Goal: Information Seeking & Learning: Check status

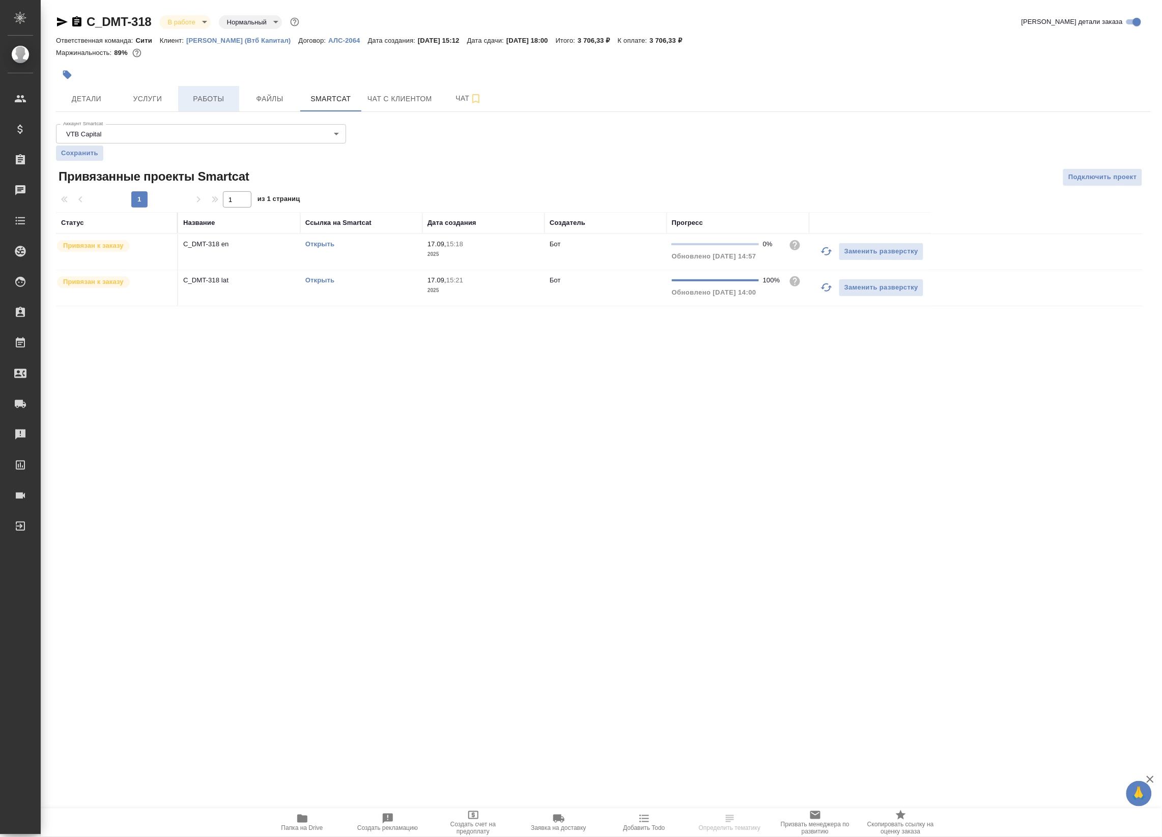
click at [204, 93] on span "Работы" at bounding box center [208, 99] width 49 height 13
click at [221, 98] on span "Работы" at bounding box center [208, 99] width 49 height 13
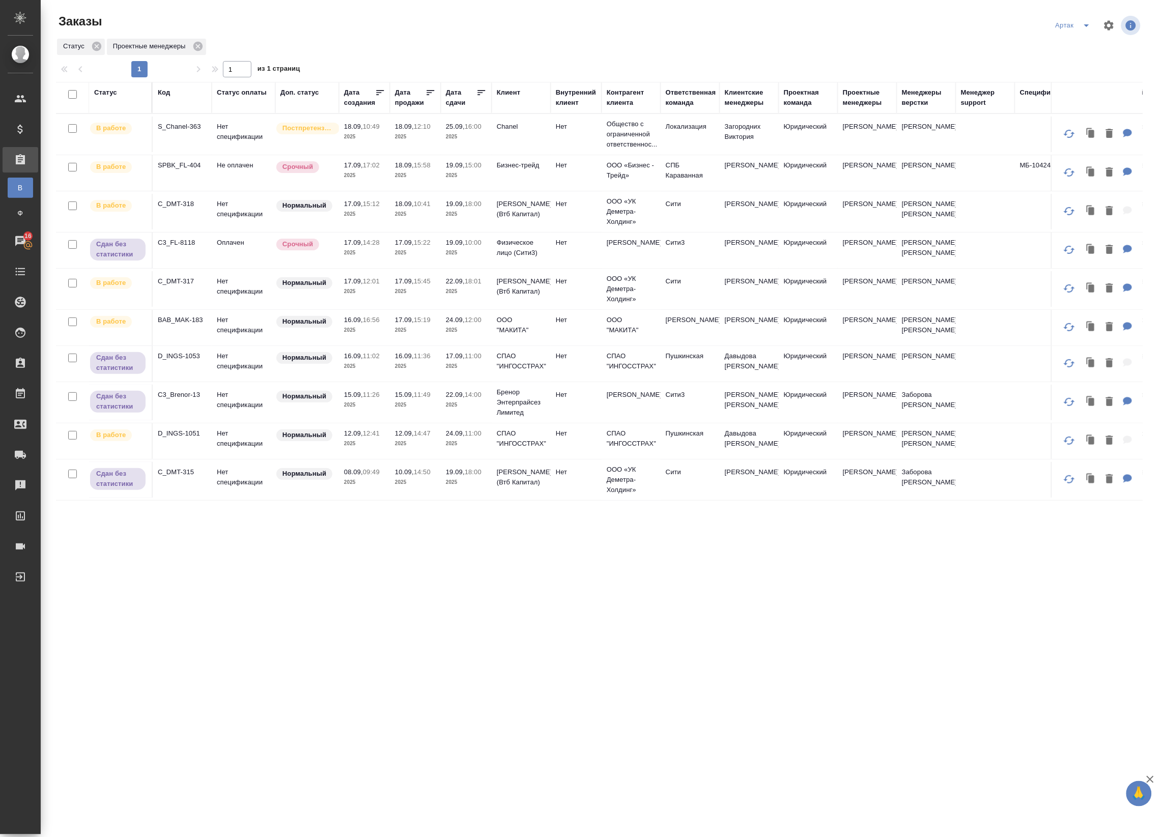
click at [387, 136] on td "18.09, 10:49 2025" at bounding box center [364, 135] width 51 height 36
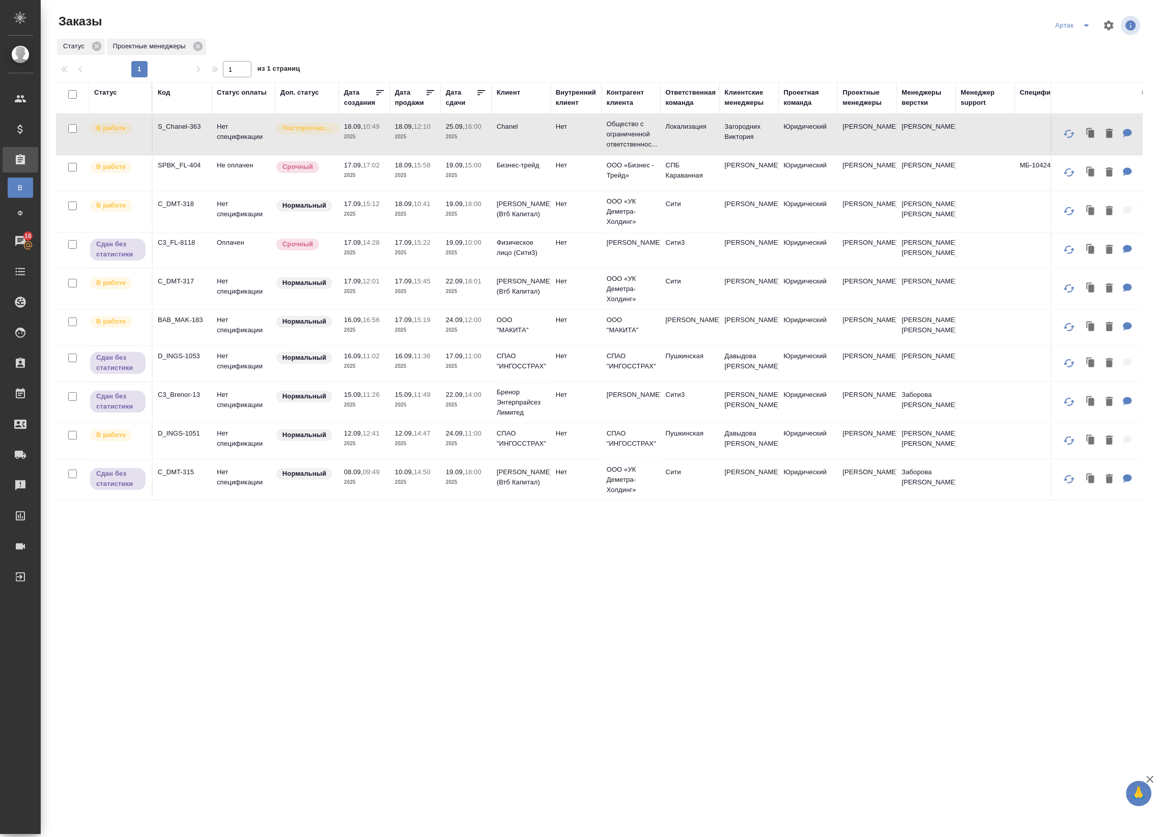
click at [278, 181] on td "Срочный" at bounding box center [307, 173] width 64 height 36
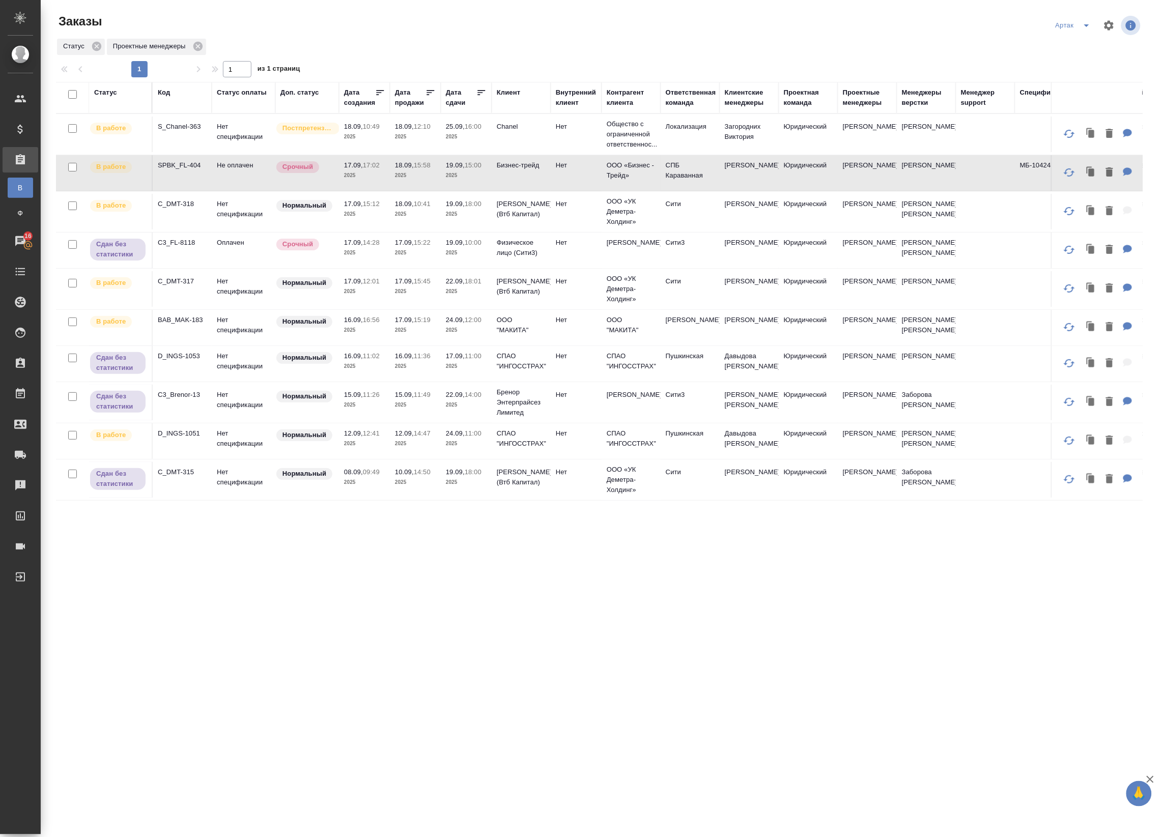
click at [247, 177] on td "Не оплачен" at bounding box center [244, 173] width 64 height 36
click at [404, 225] on td "18.09, 10:41 2025" at bounding box center [415, 212] width 51 height 36
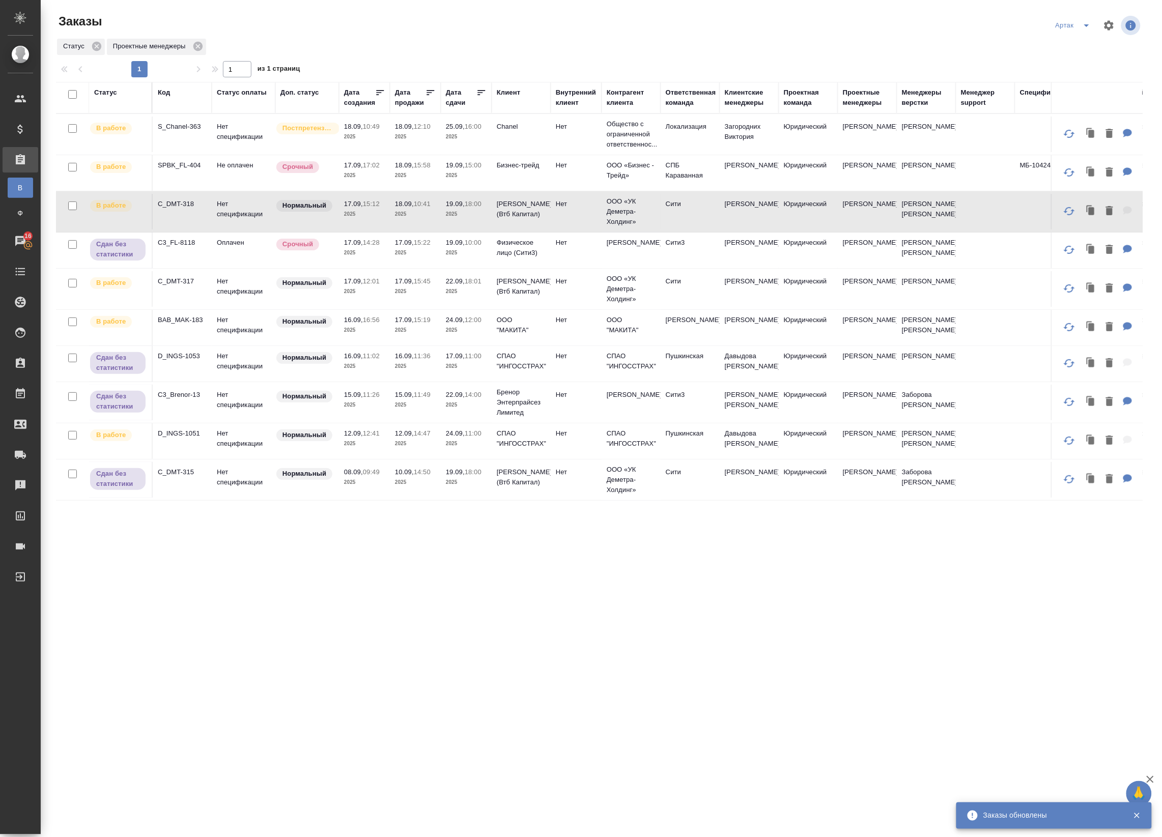
click at [396, 220] on td "18.09, 10:41 2025" at bounding box center [415, 212] width 51 height 36
click at [390, 140] on td "18.09, 12:10 2025" at bounding box center [415, 135] width 51 height 36
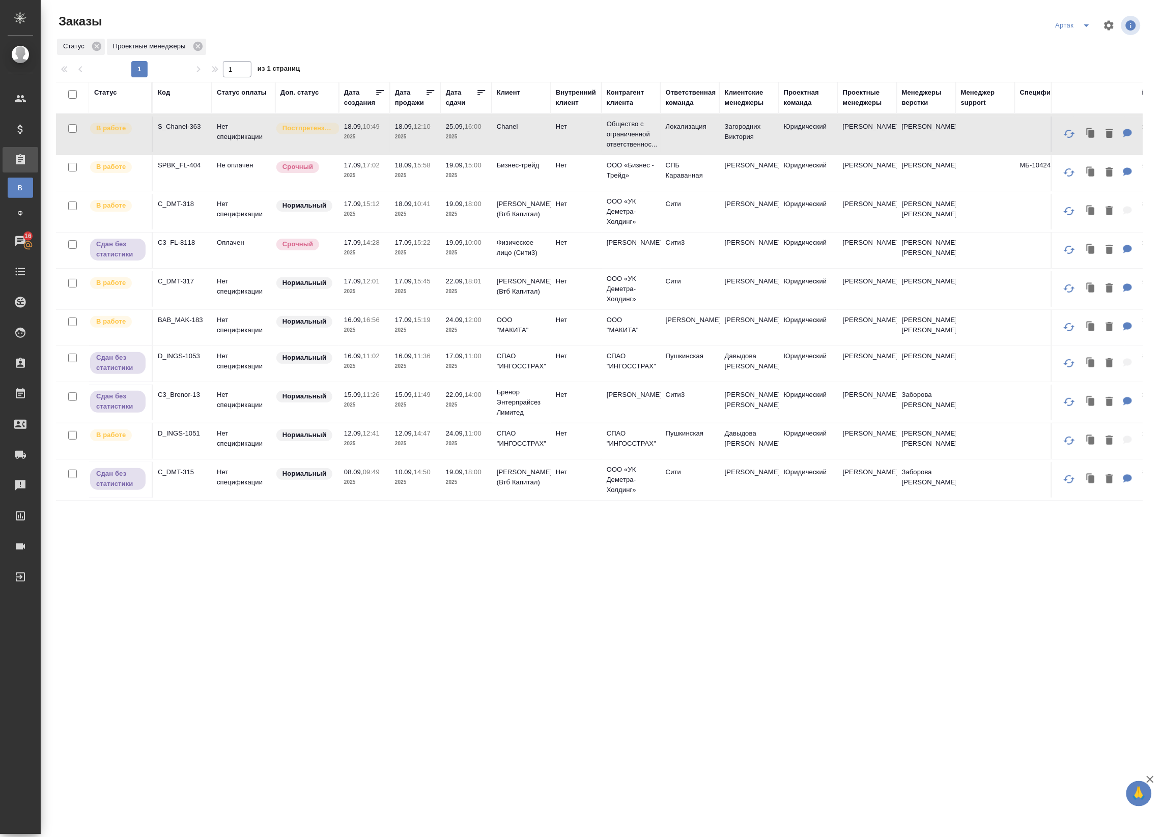
click at [403, 138] on p "2025" at bounding box center [415, 137] width 41 height 10
click at [404, 138] on p "2025" at bounding box center [415, 137] width 41 height 10
click at [420, 176] on p "2025" at bounding box center [415, 175] width 41 height 10
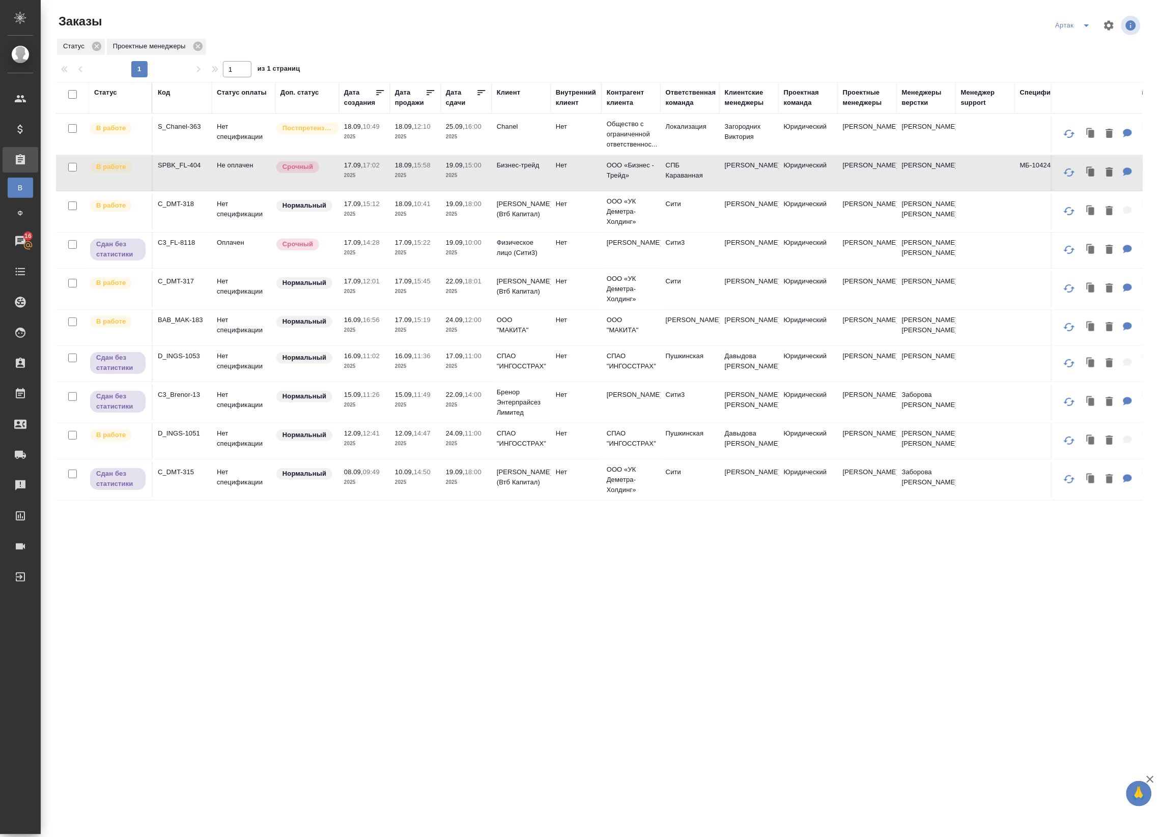
click at [422, 174] on p "2025" at bounding box center [415, 175] width 41 height 10
drag, startPoint x: 383, startPoint y: 216, endPoint x: 394, endPoint y: 215, distance: 11.2
click at [384, 216] on p "2025" at bounding box center [364, 214] width 41 height 10
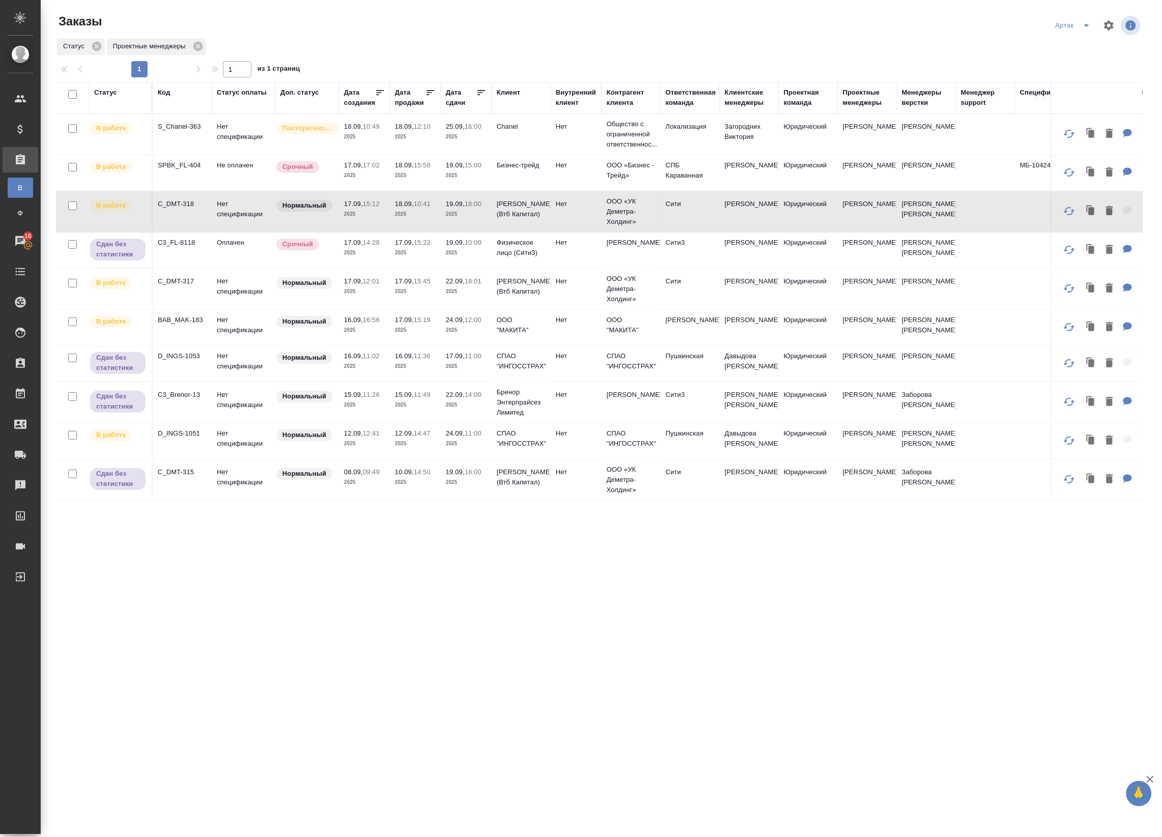
click at [402, 215] on p "2025" at bounding box center [415, 214] width 41 height 10
click at [408, 292] on p "2025" at bounding box center [415, 291] width 41 height 10
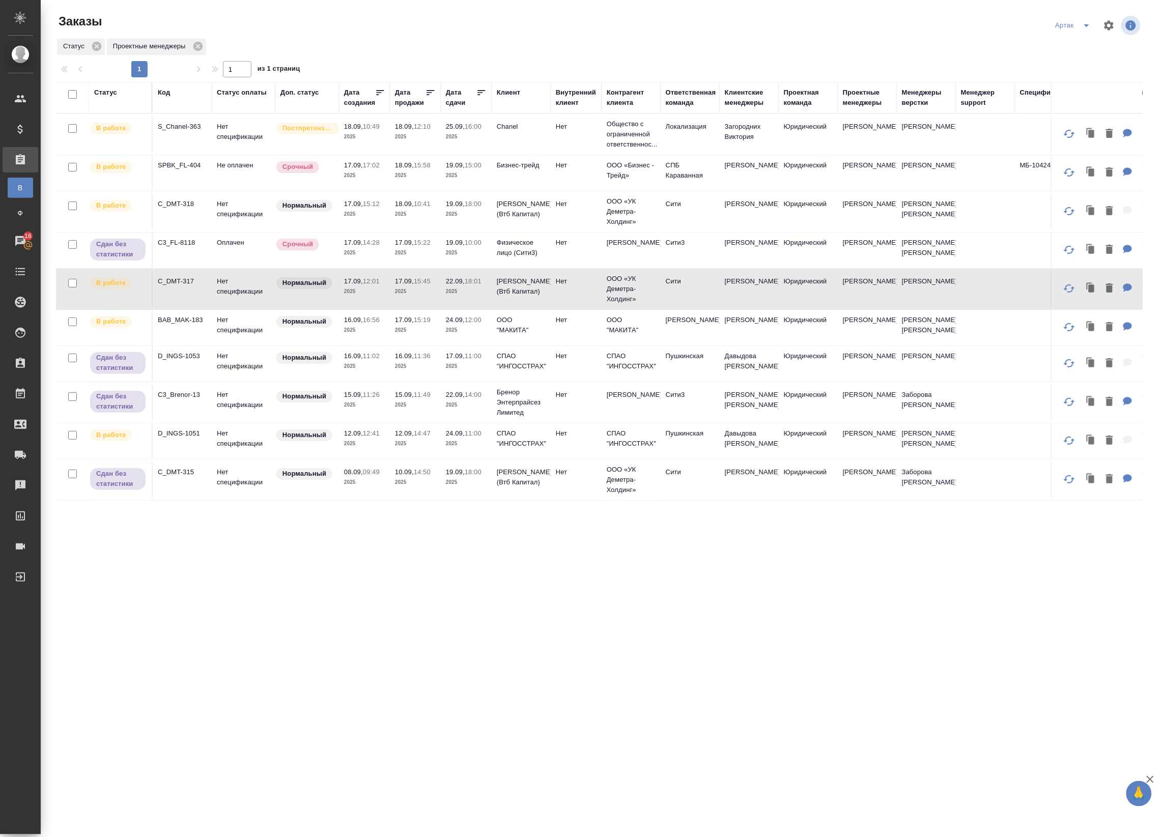
click at [438, 295] on td "17.09, 15:45 2025" at bounding box center [415, 289] width 51 height 36
click at [402, 335] on p "2025" at bounding box center [415, 330] width 41 height 10
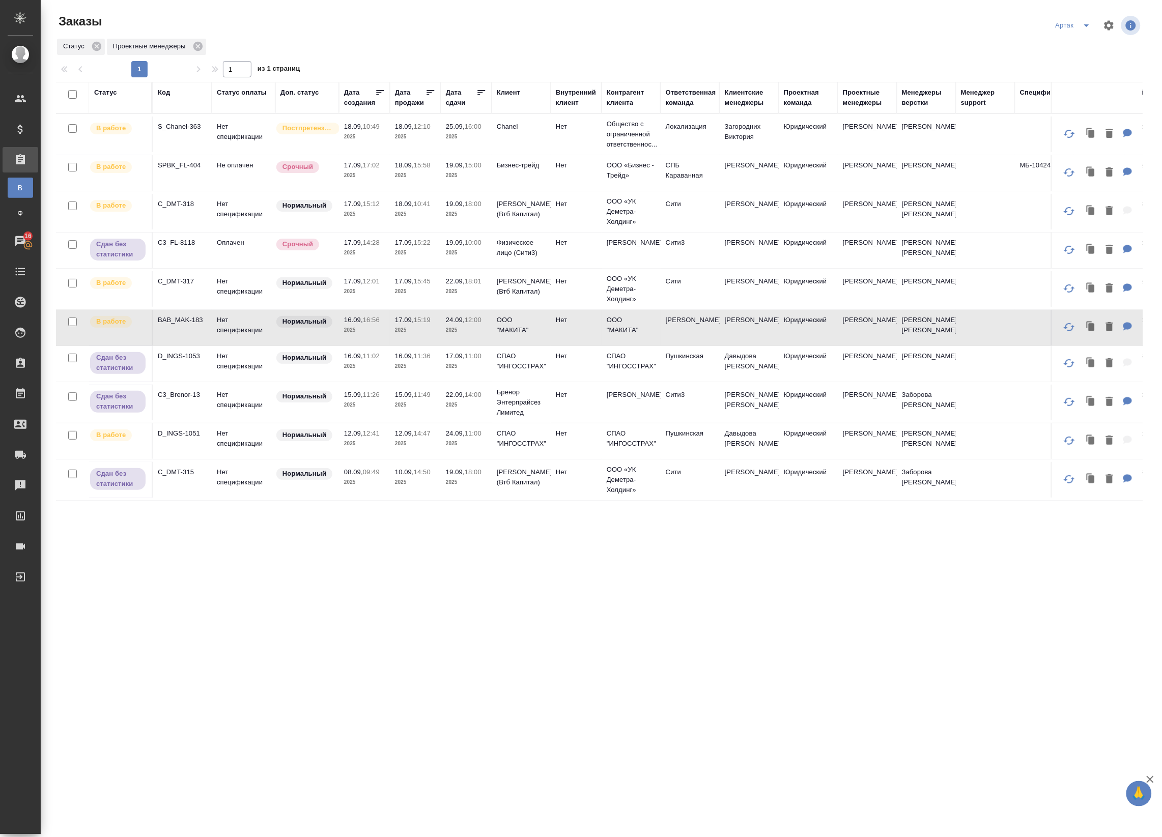
click at [433, 335] on p "2025" at bounding box center [415, 330] width 41 height 10
click at [328, 439] on span "Нормальный" at bounding box center [304, 435] width 56 height 10
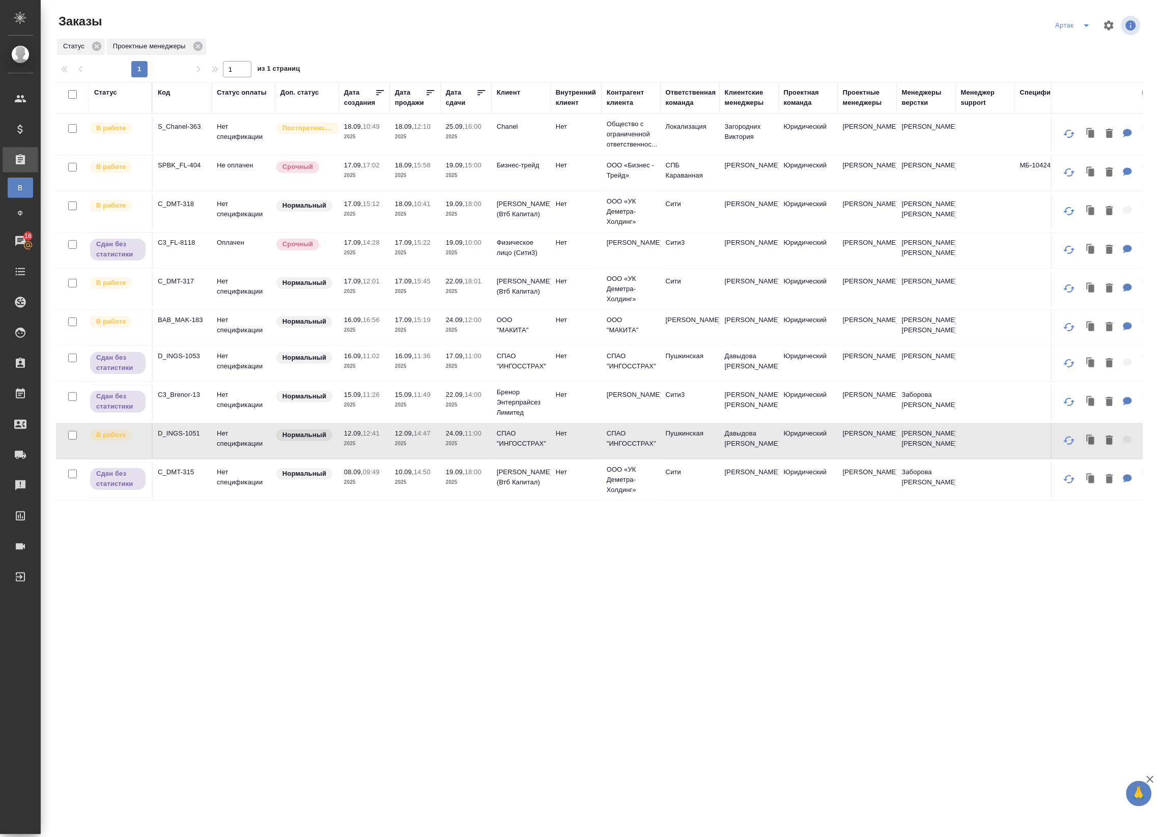
click at [356, 437] on p "12.09," at bounding box center [353, 433] width 19 height 8
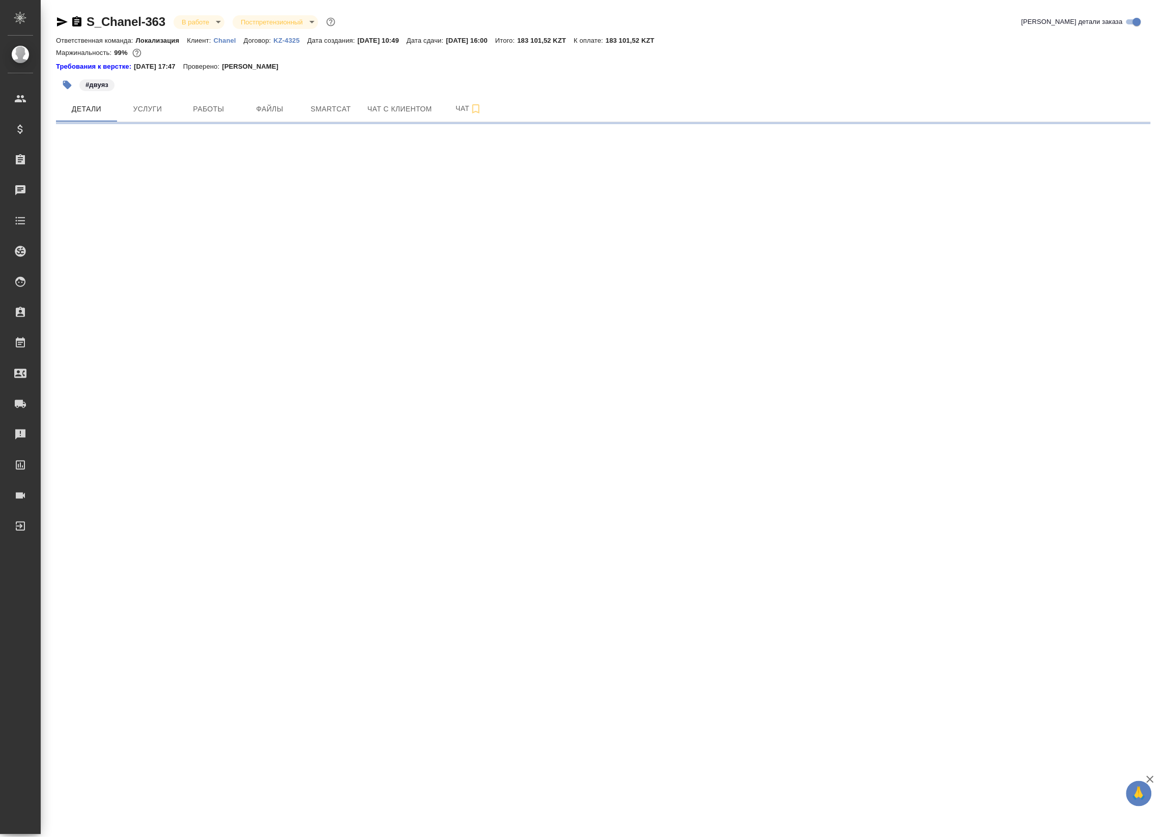
select select "RU"
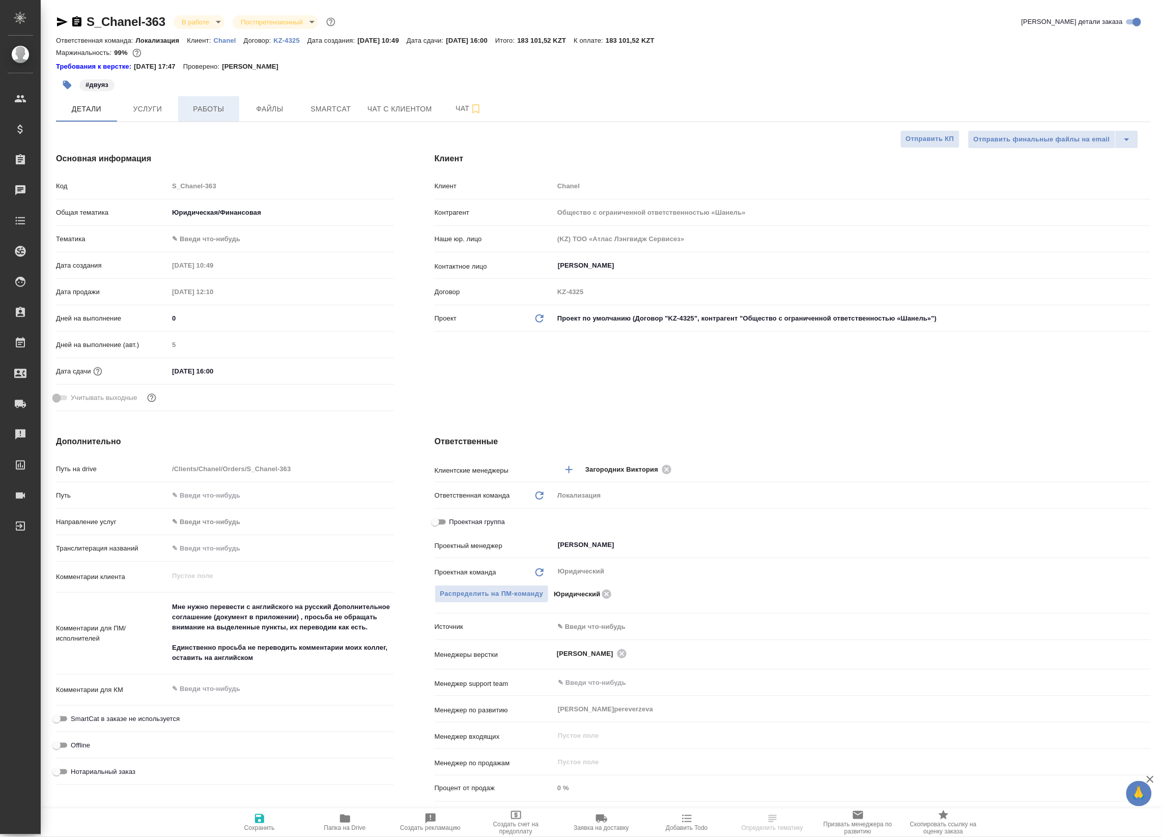
type textarea "x"
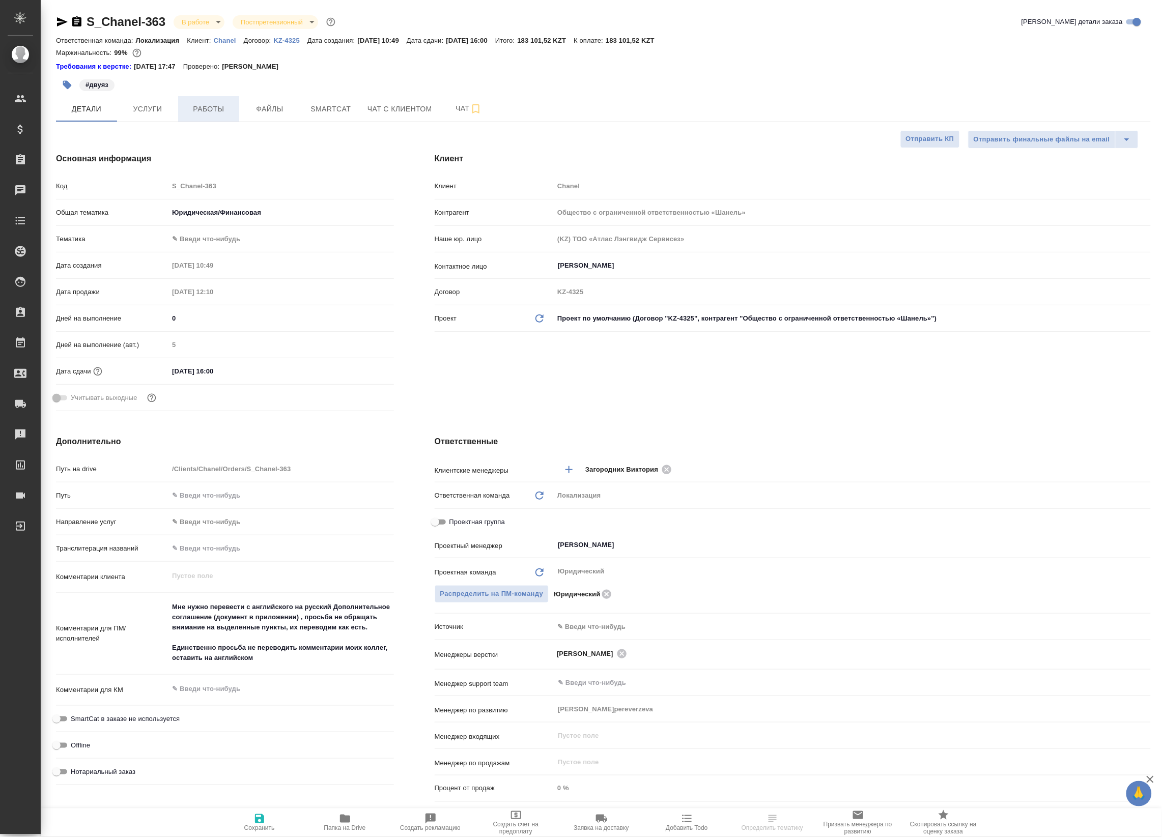
type textarea "x"
click at [213, 118] on button "Работы" at bounding box center [208, 108] width 61 height 25
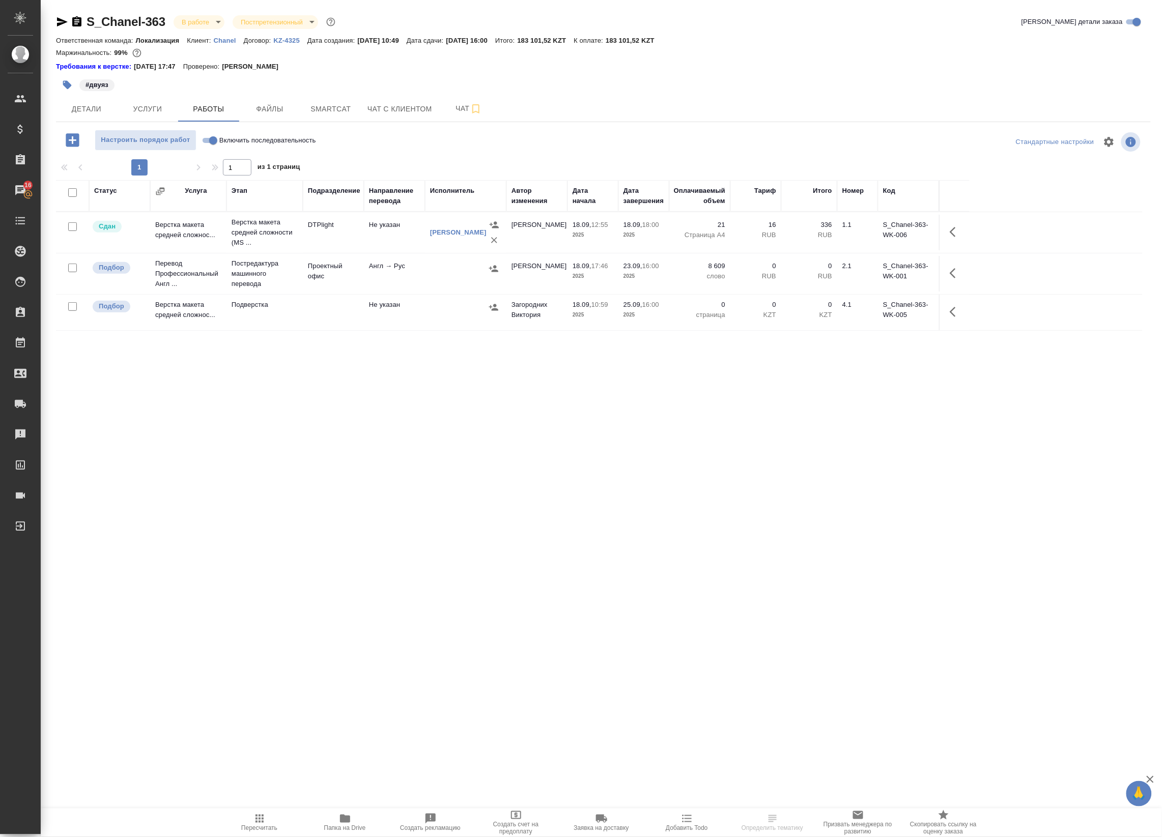
click at [353, 267] on td "Проектный офис" at bounding box center [333, 274] width 61 height 36
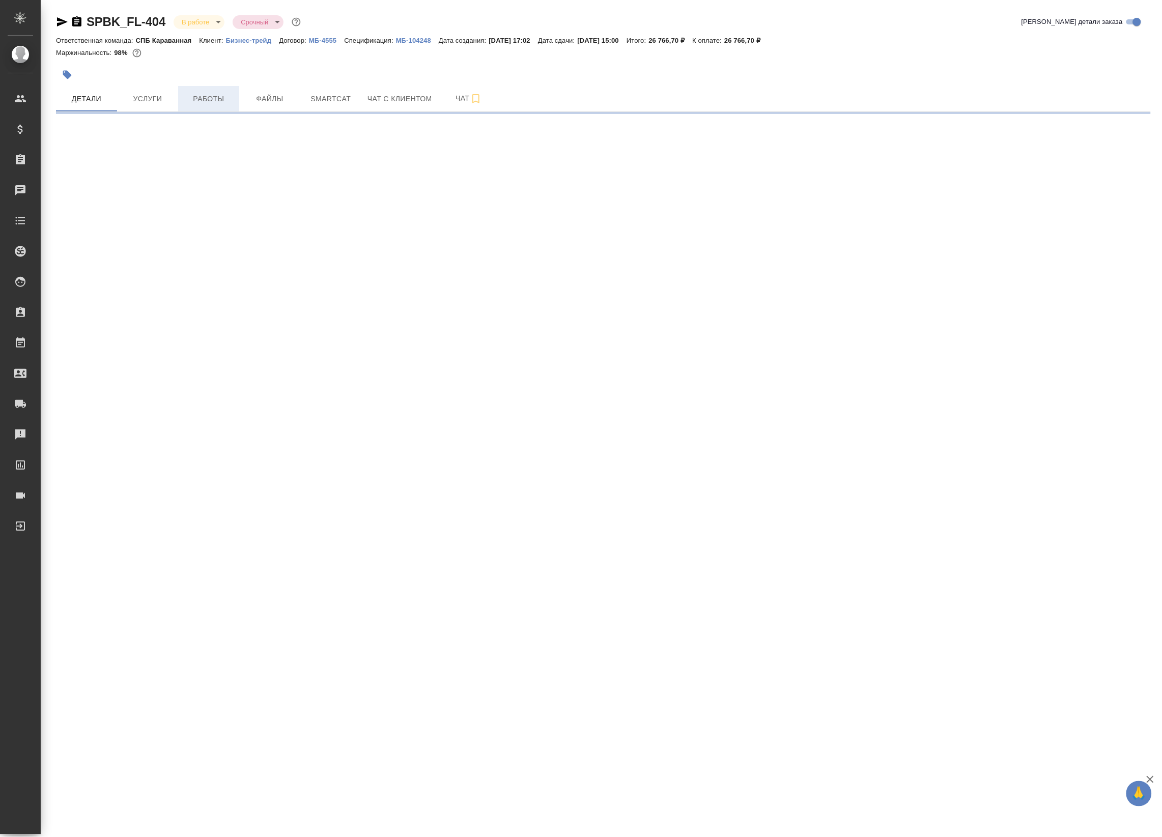
select select "RU"
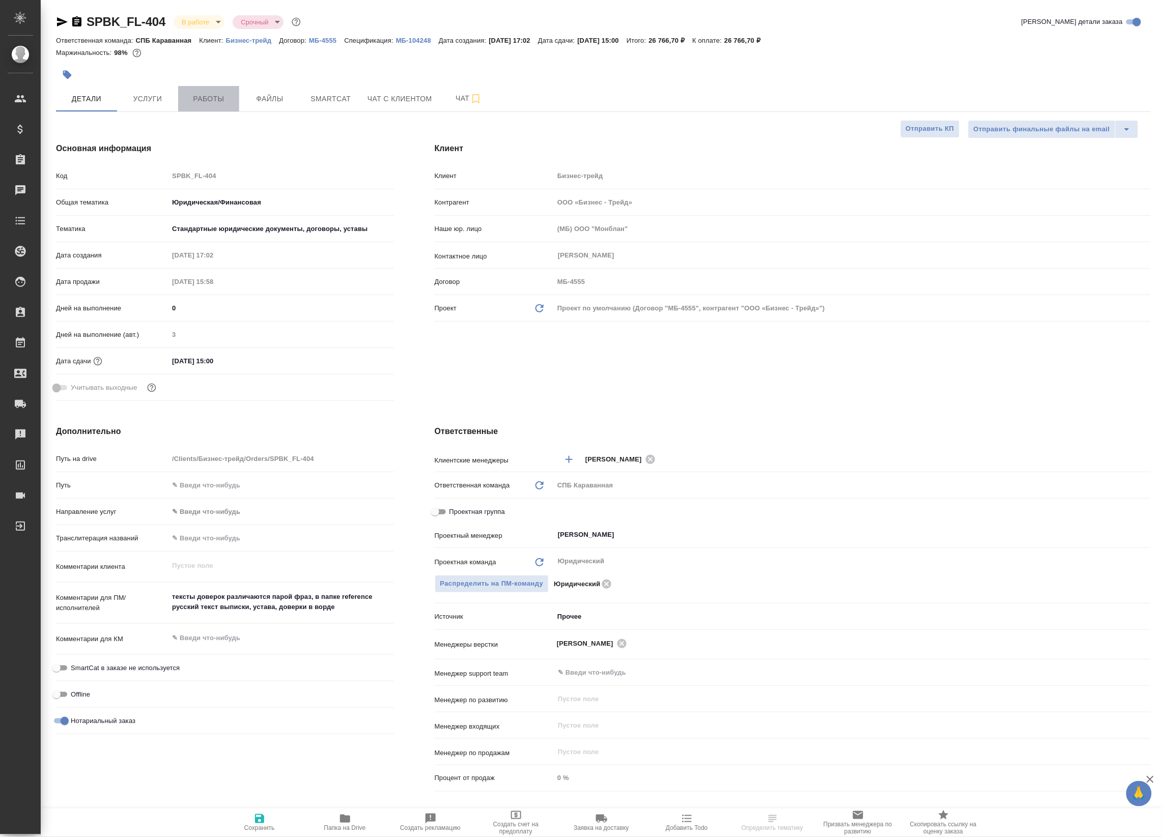
click at [215, 97] on span "Работы" at bounding box center [208, 99] width 49 height 13
type textarea "x"
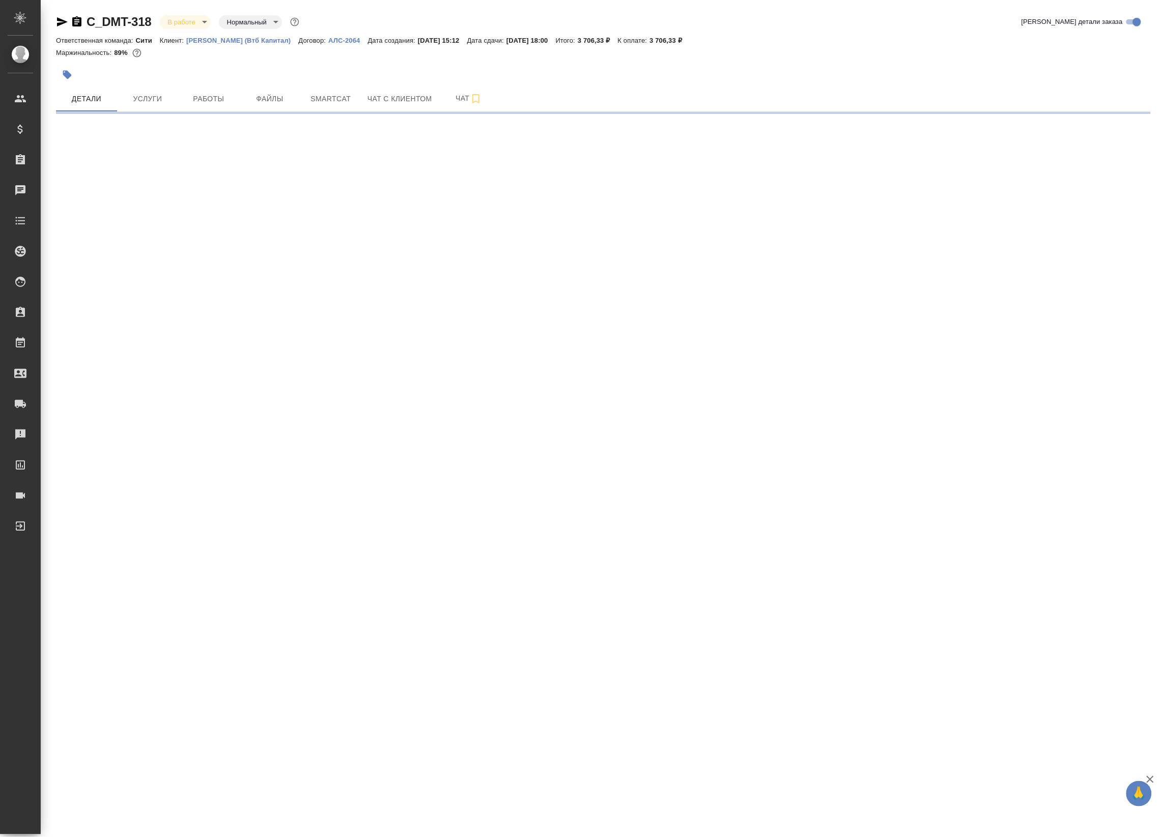
select select "RU"
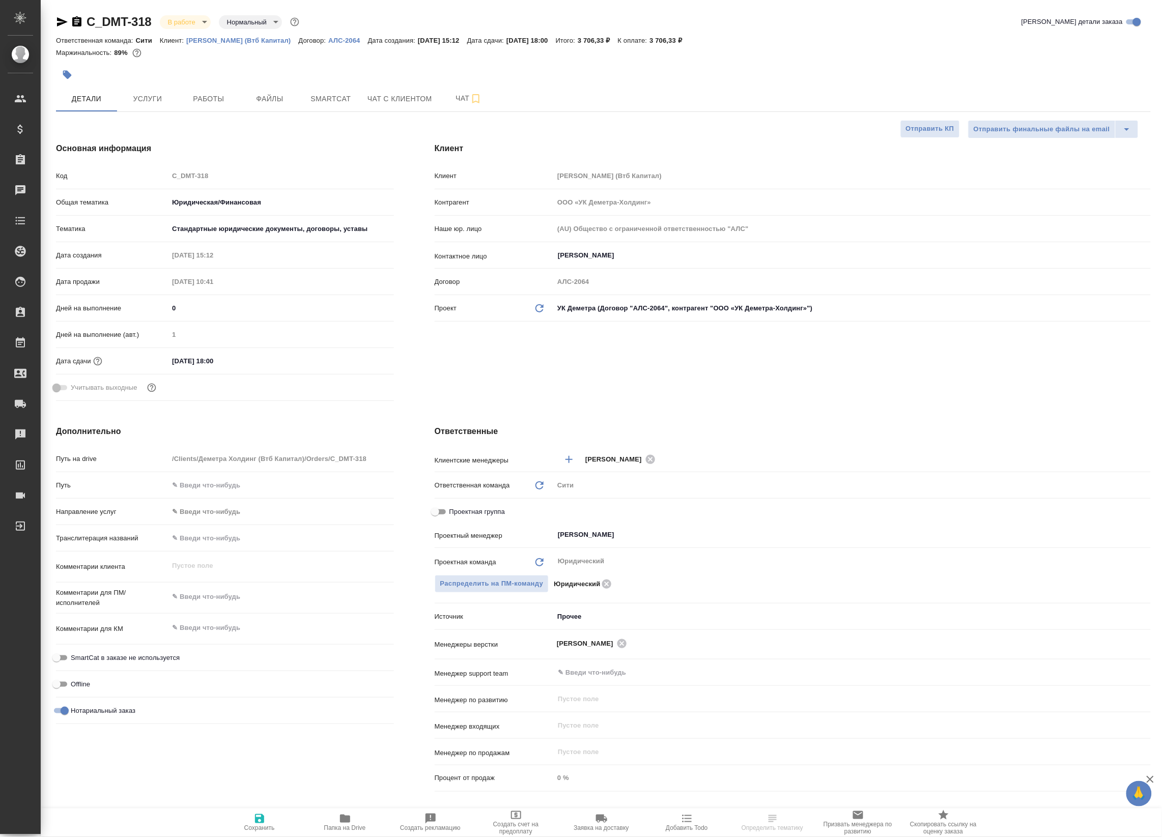
type textarea "x"
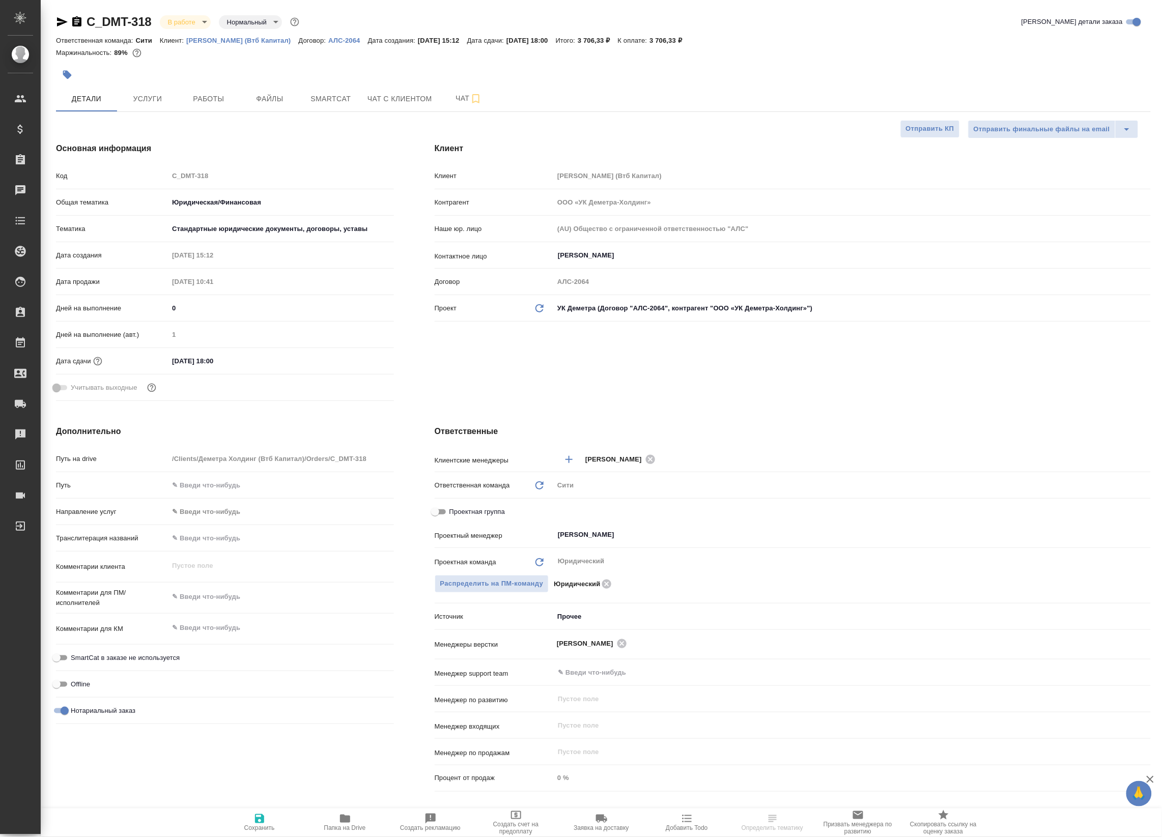
type textarea "x"
click at [183, 95] on button "Работы" at bounding box center [208, 98] width 61 height 25
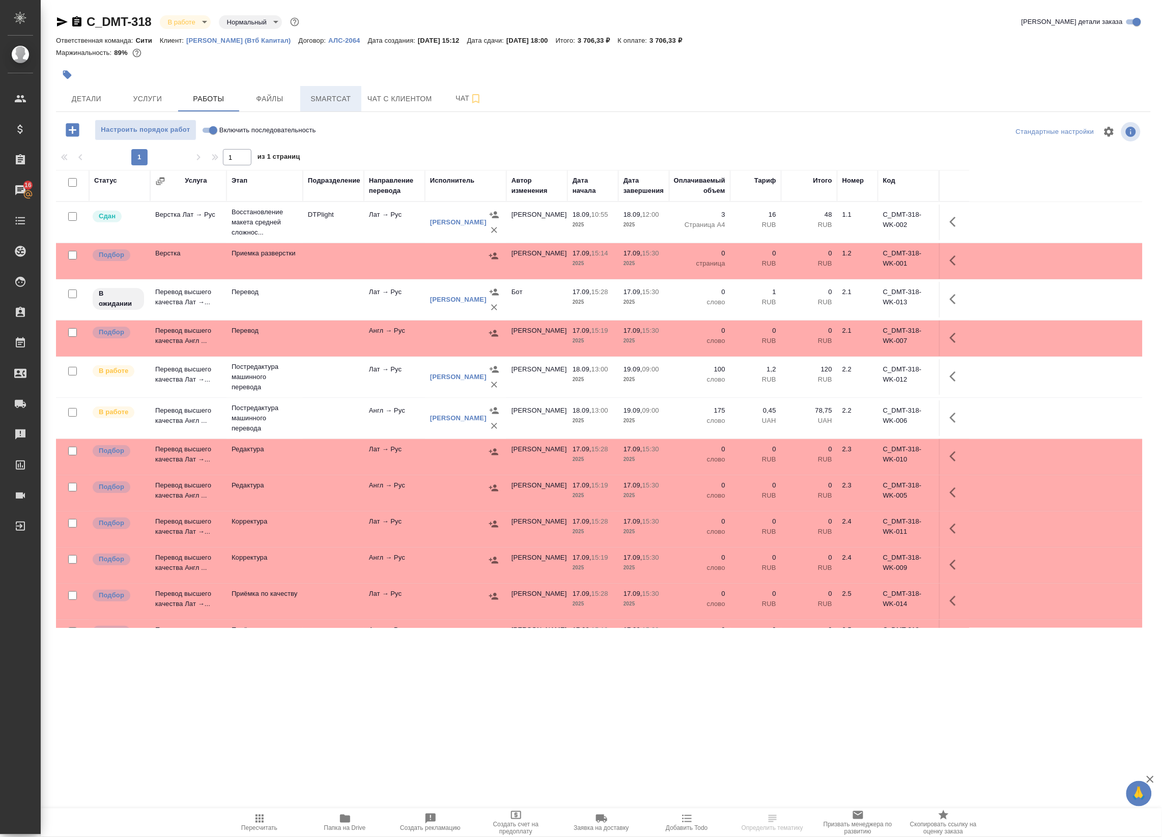
click at [319, 95] on span "Smartcat" at bounding box center [330, 99] width 49 height 13
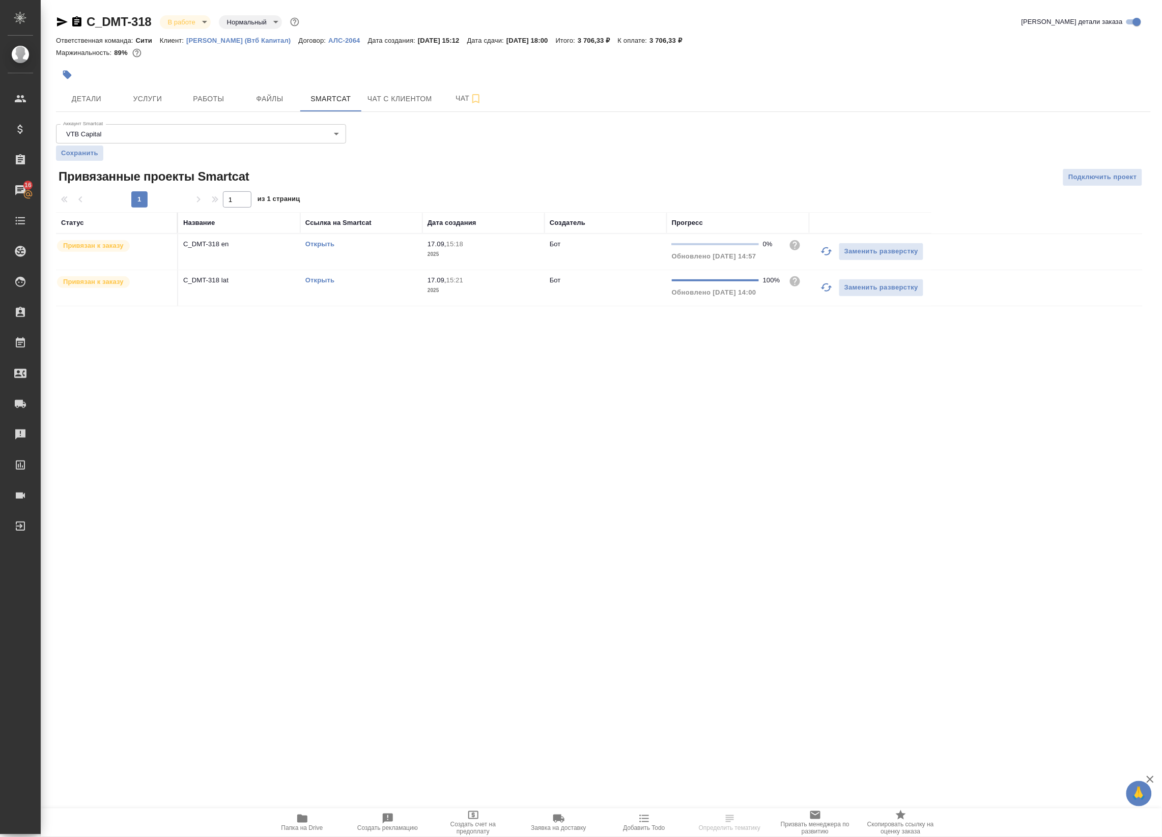
click at [830, 257] on icon "button" at bounding box center [826, 251] width 12 height 12
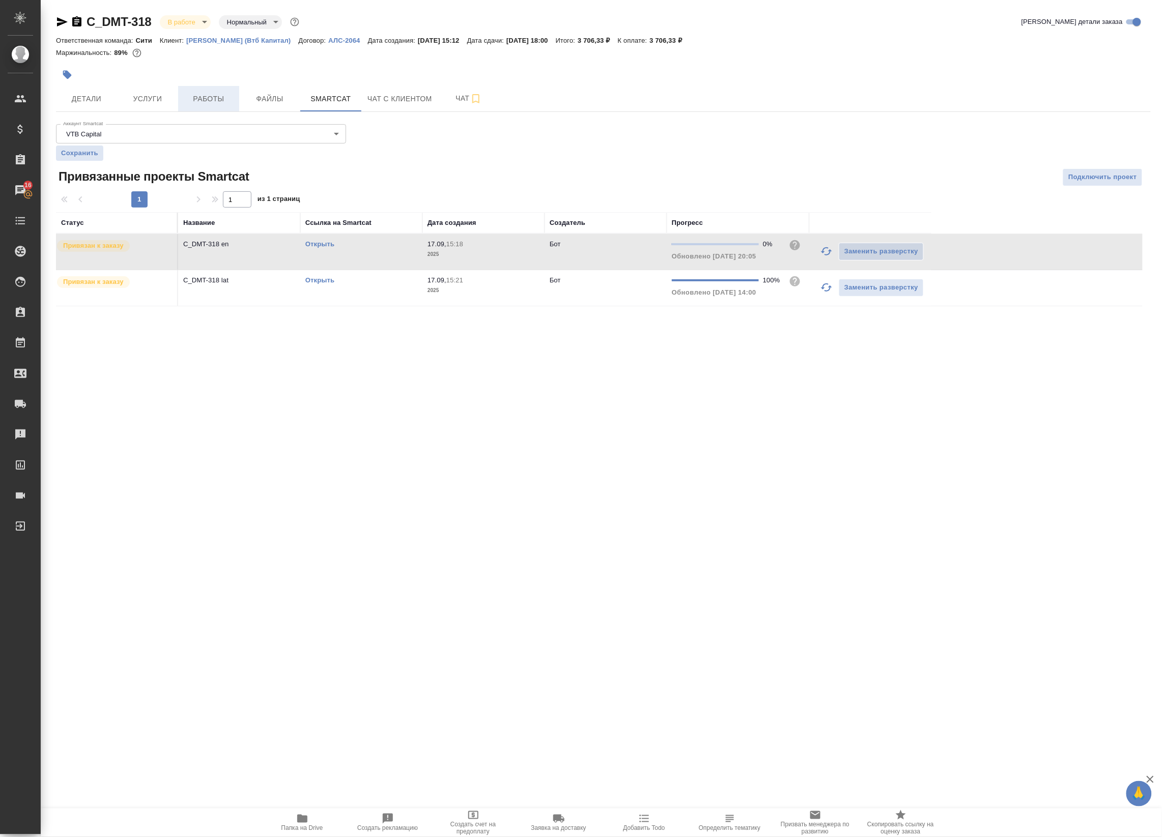
click at [218, 97] on span "Работы" at bounding box center [208, 99] width 49 height 13
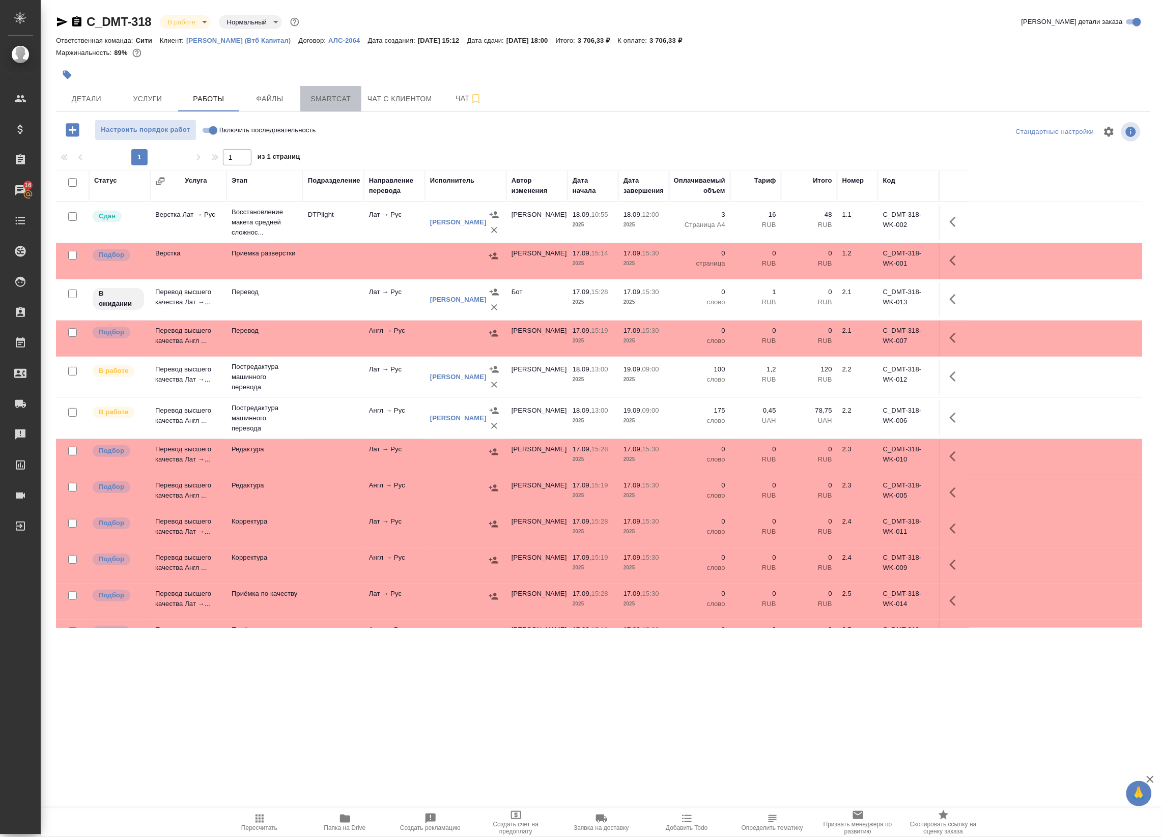
click at [332, 102] on span "Smartcat" at bounding box center [330, 99] width 49 height 13
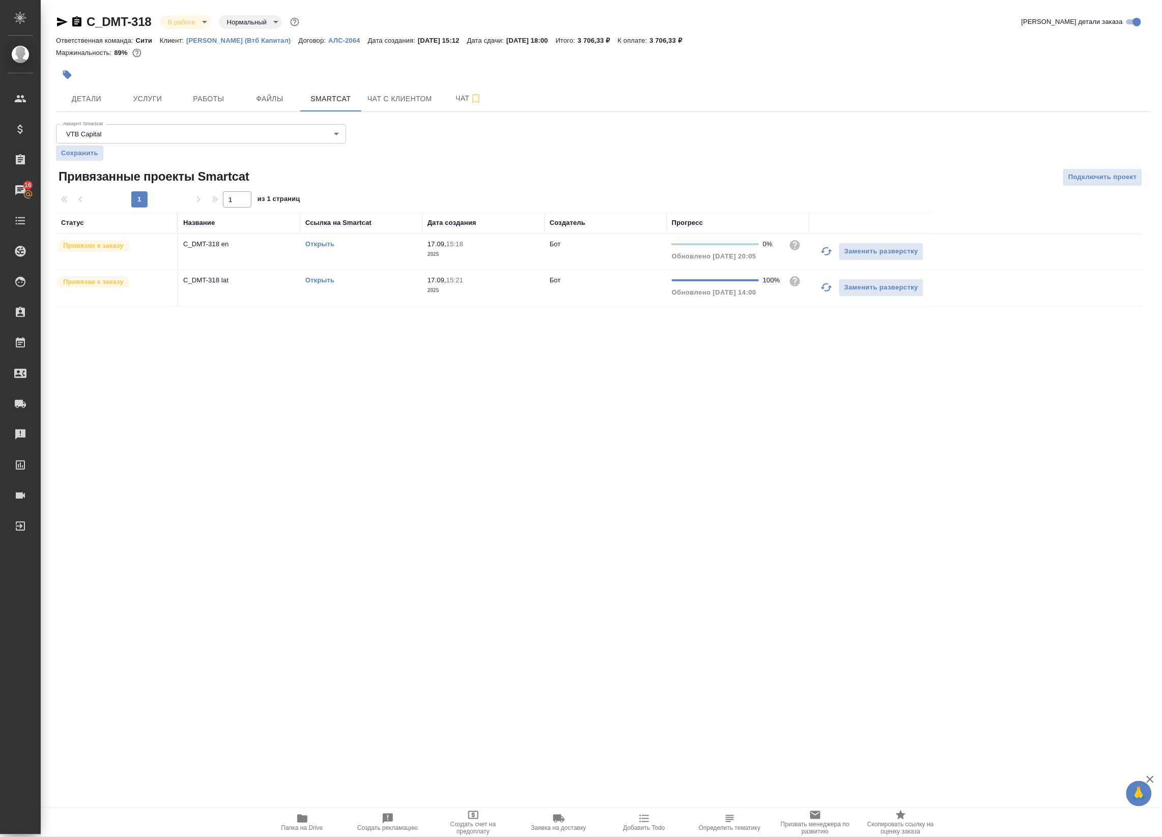
click at [323, 284] on link "Открыть" at bounding box center [319, 280] width 29 height 8
click at [332, 242] on link "Открыть" at bounding box center [319, 244] width 29 height 8
click at [222, 95] on span "Работы" at bounding box center [208, 99] width 49 height 13
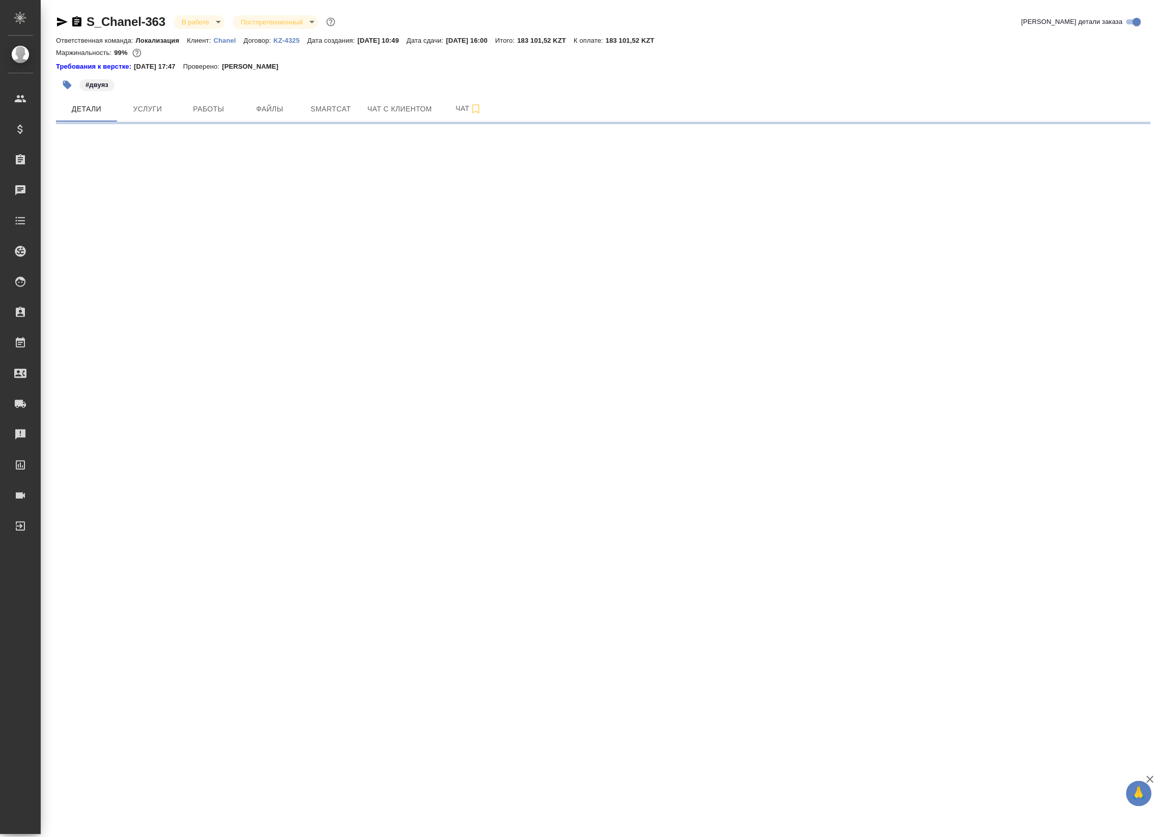
select select "RU"
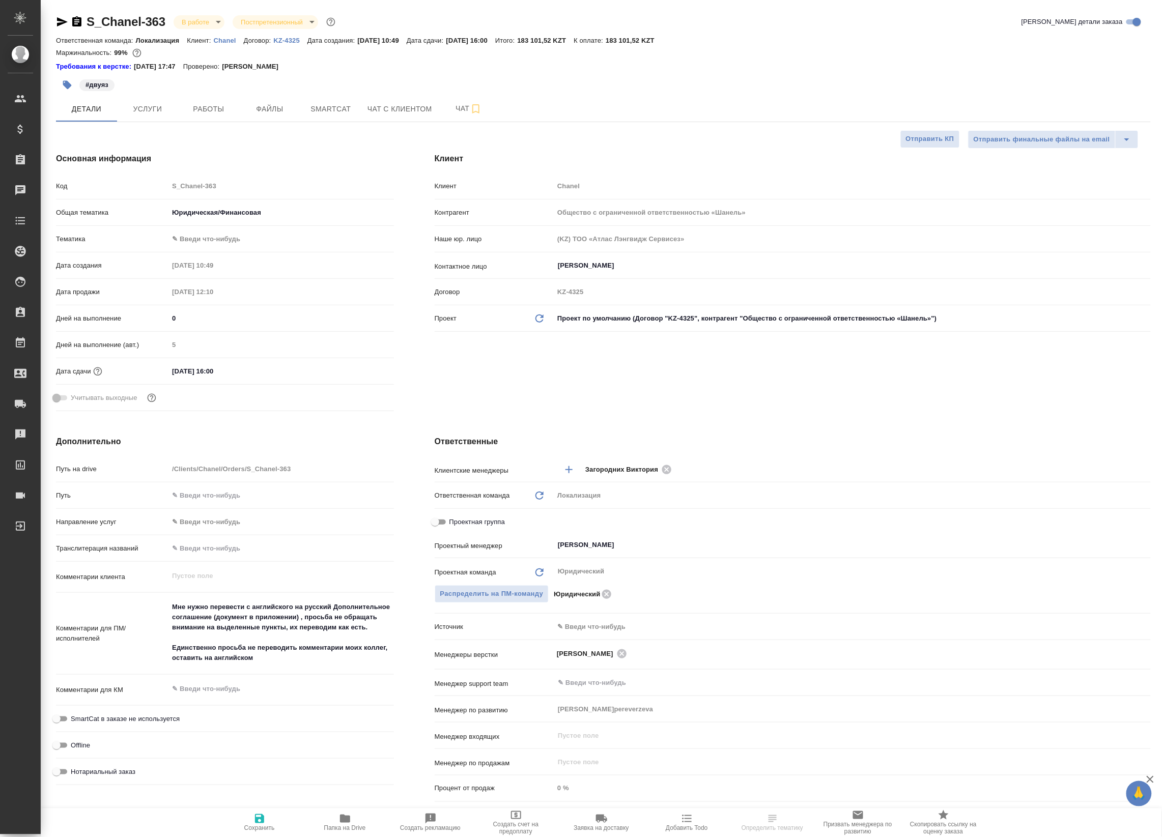
type textarea "x"
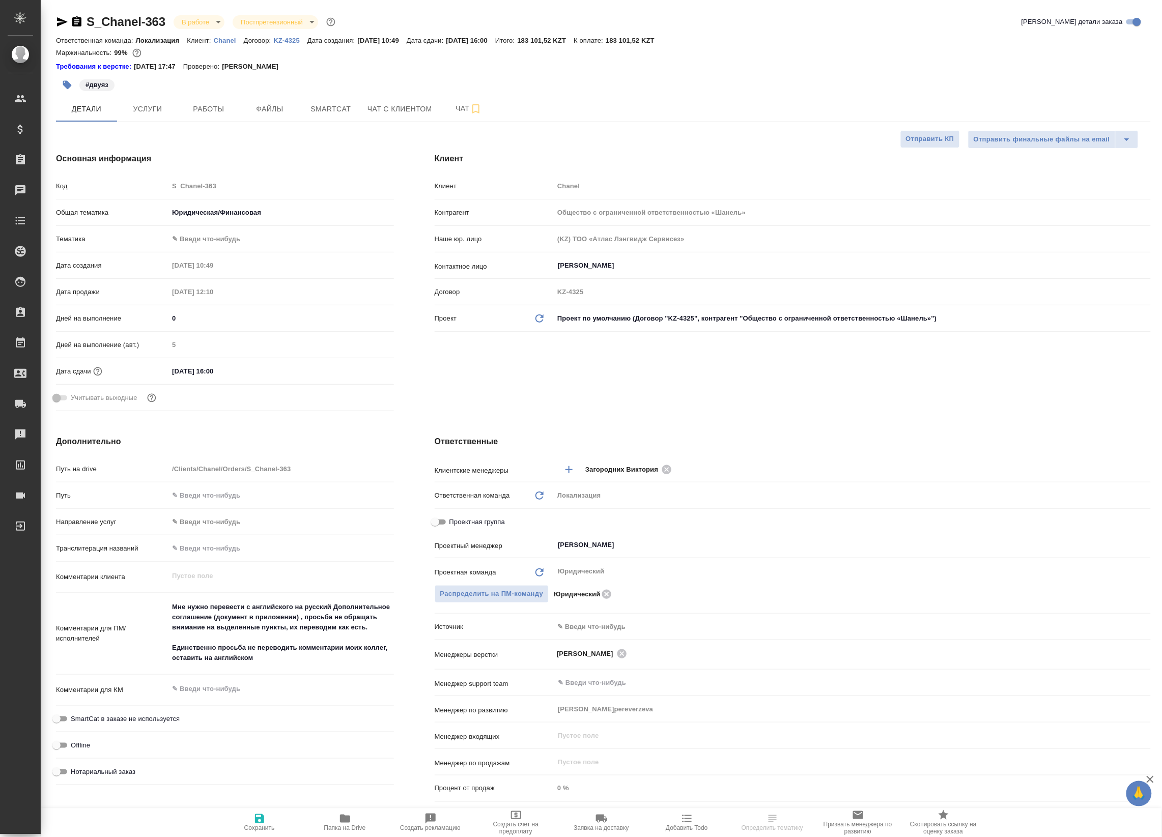
type textarea "x"
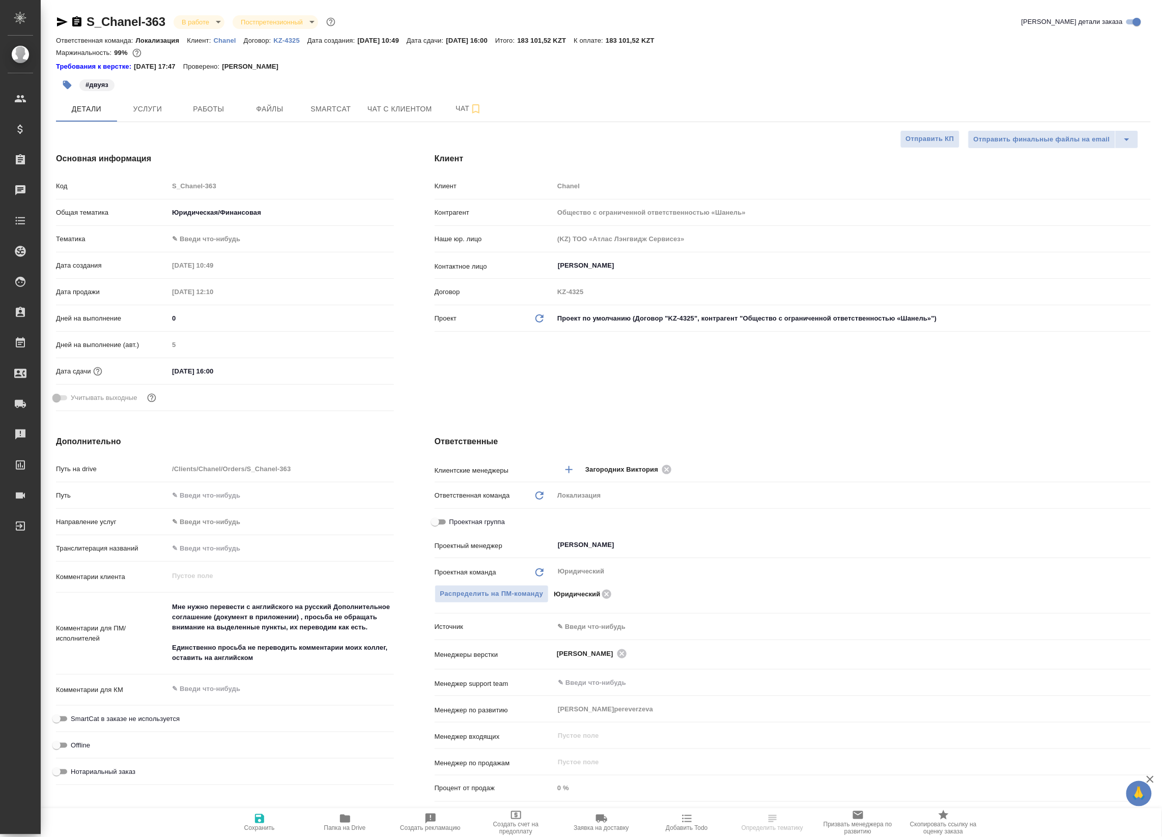
type textarea "x"
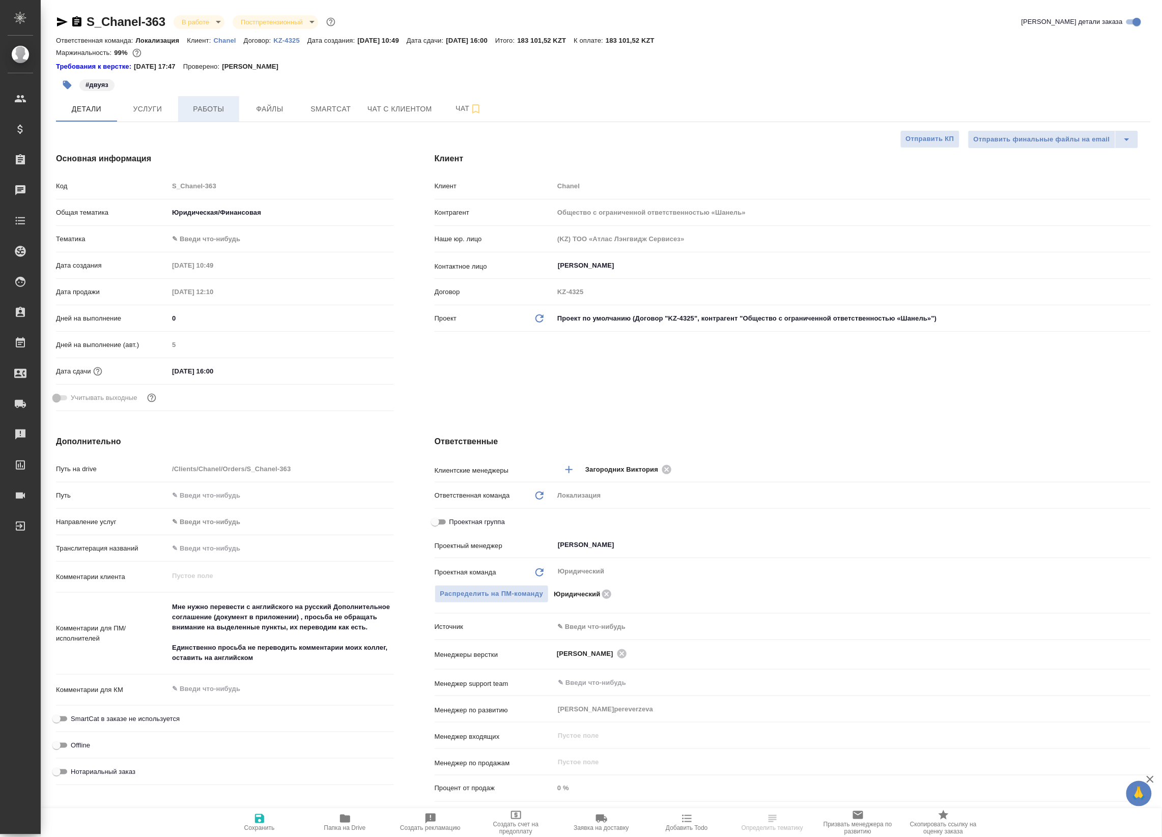
type textarea "x"
click at [204, 113] on span "Работы" at bounding box center [208, 109] width 49 height 13
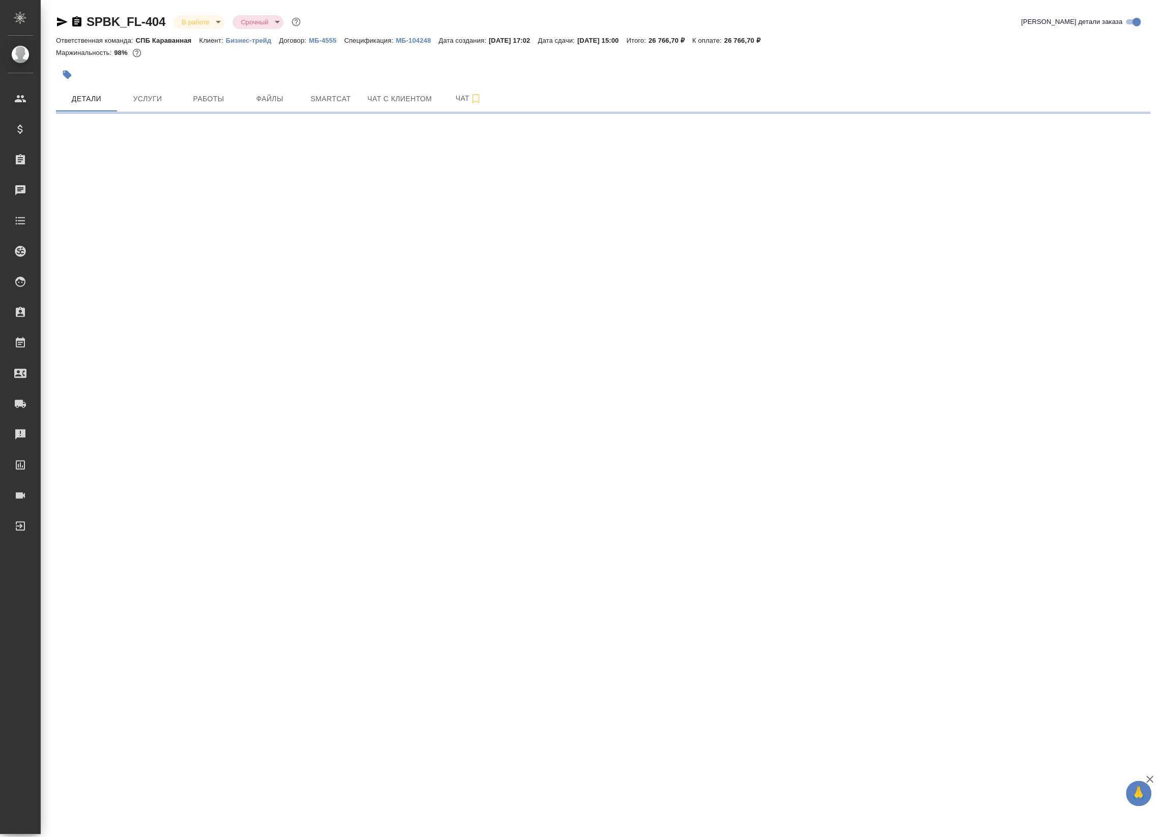
select select "RU"
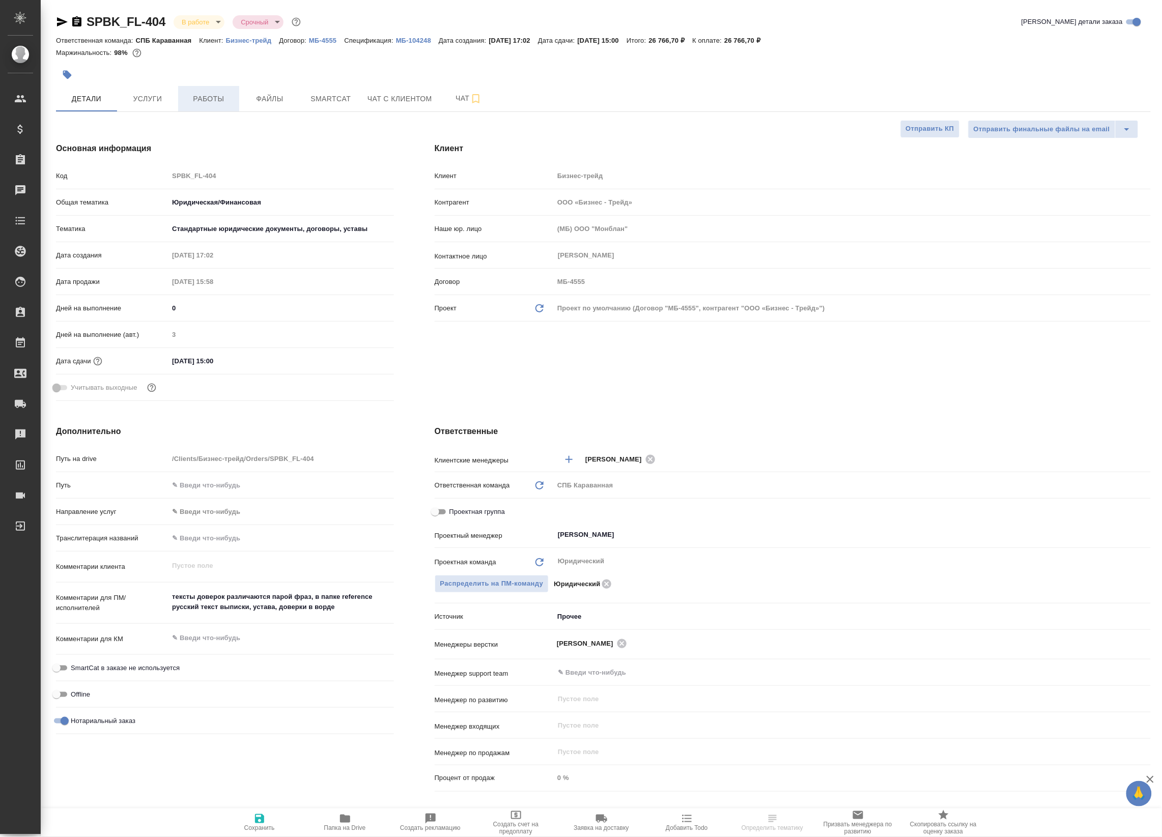
type textarea "x"
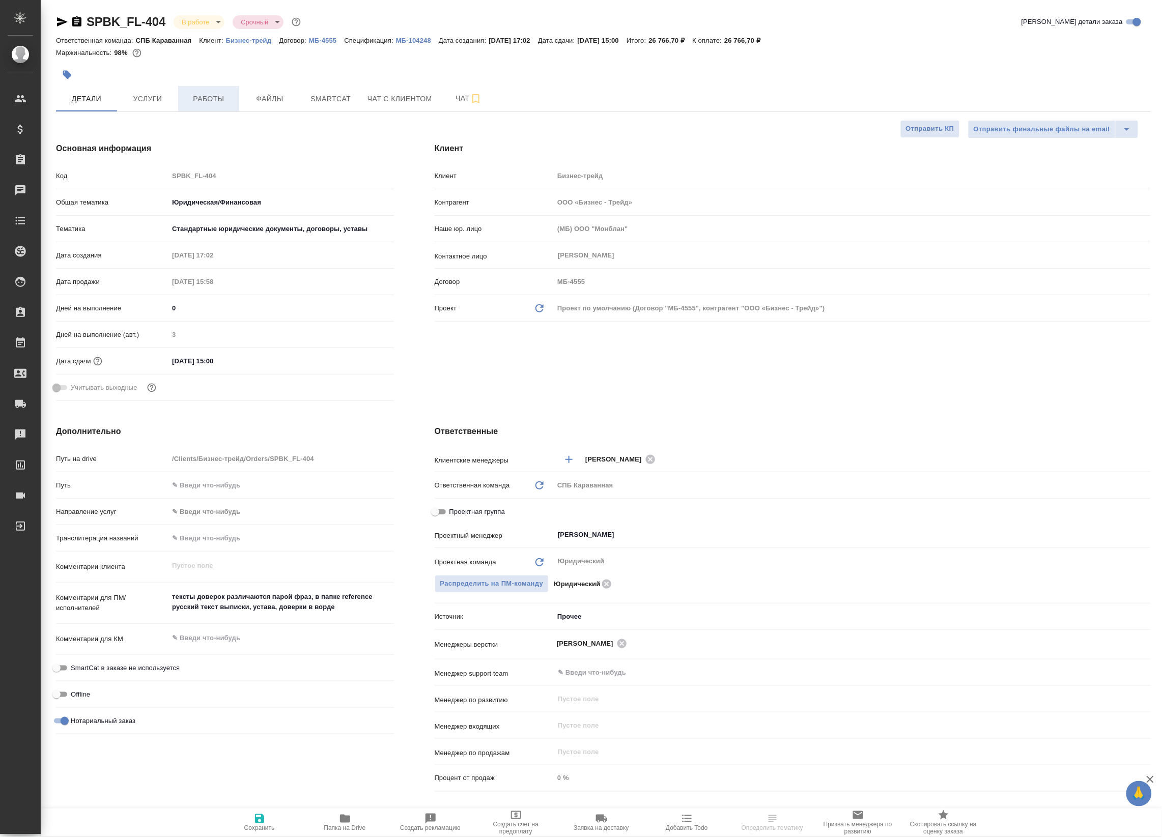
type textarea "x"
click at [217, 95] on span "Работы" at bounding box center [208, 99] width 49 height 13
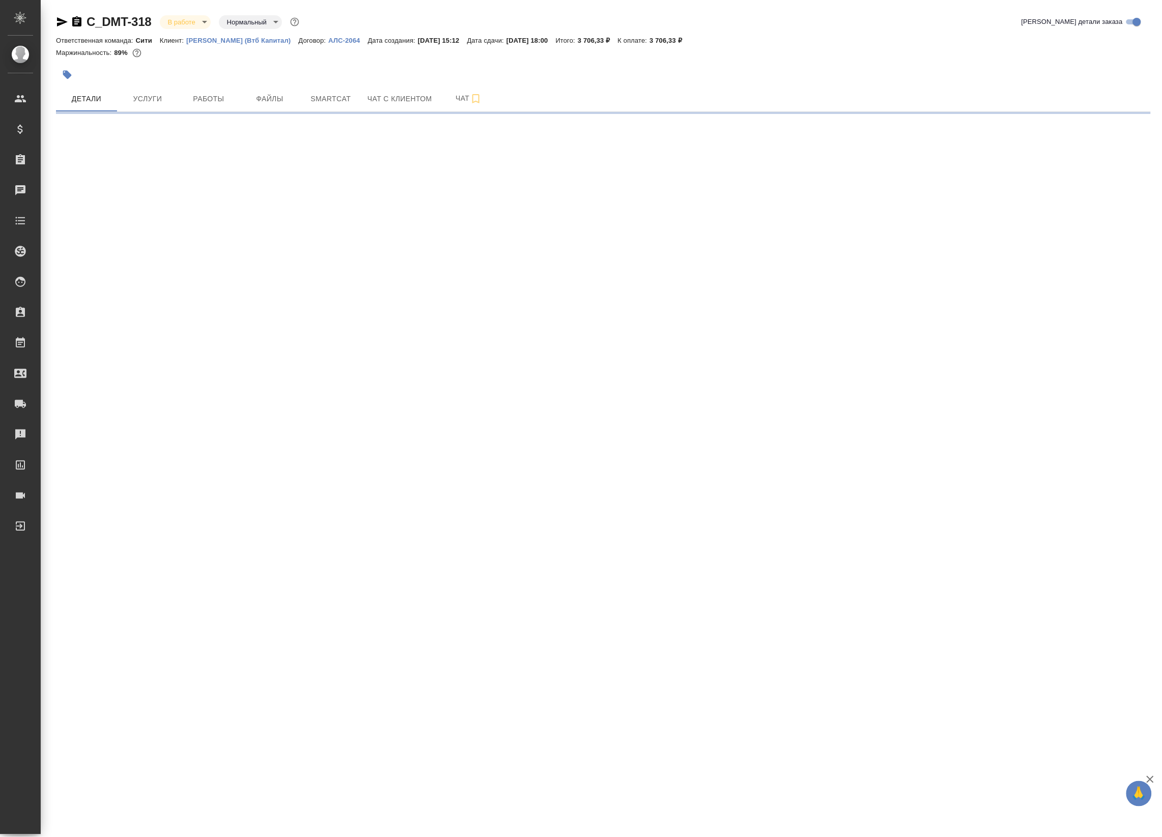
select select "RU"
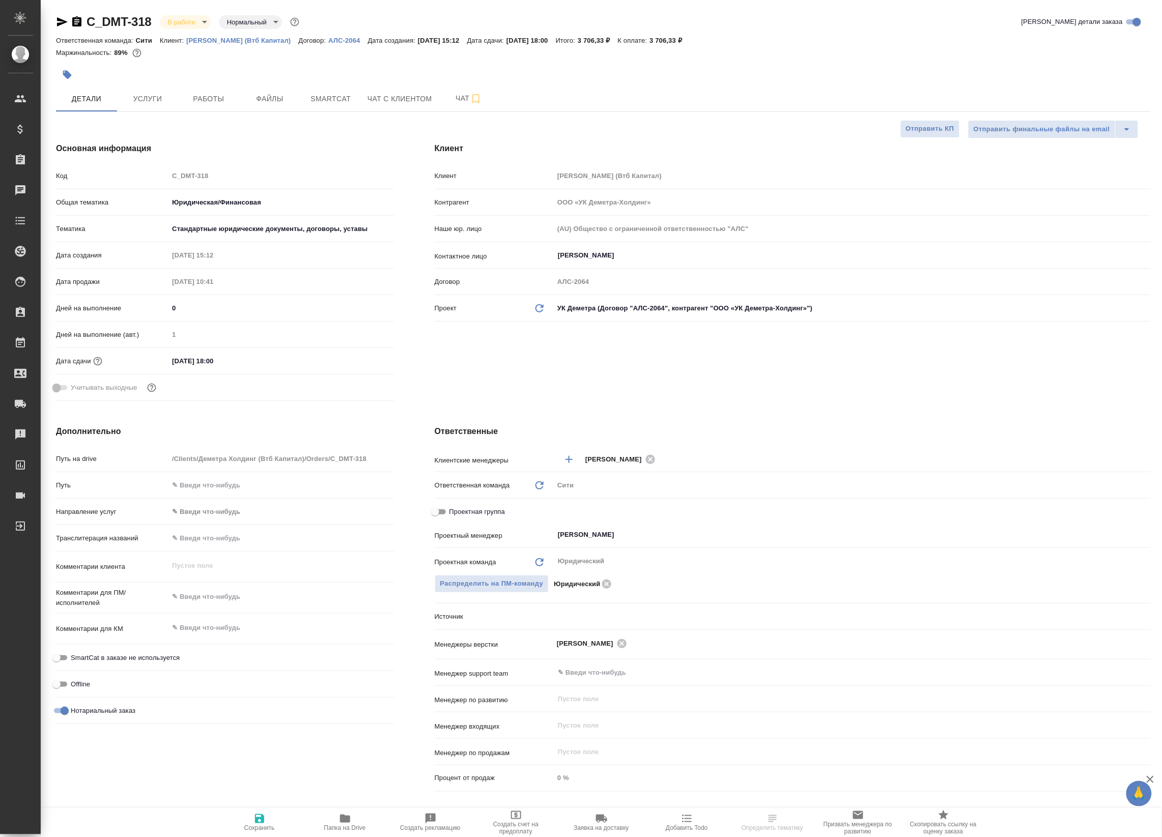
type textarea "x"
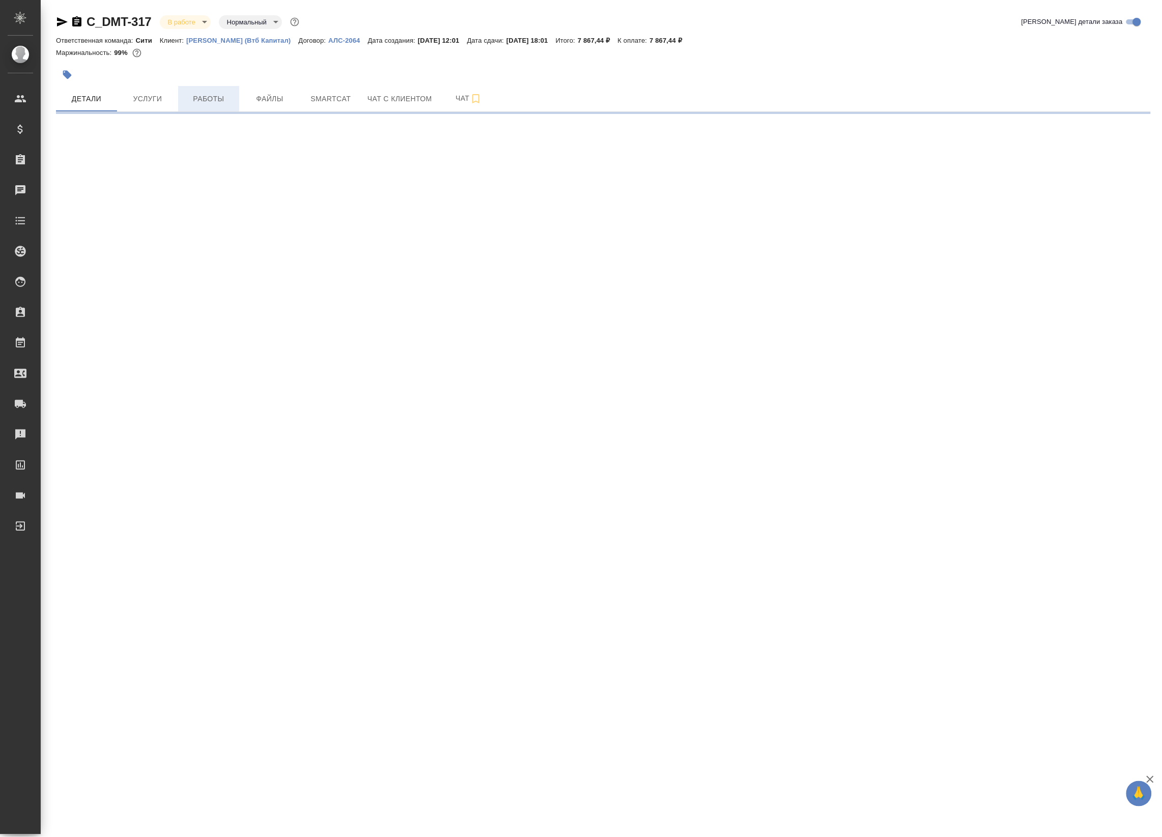
select select "RU"
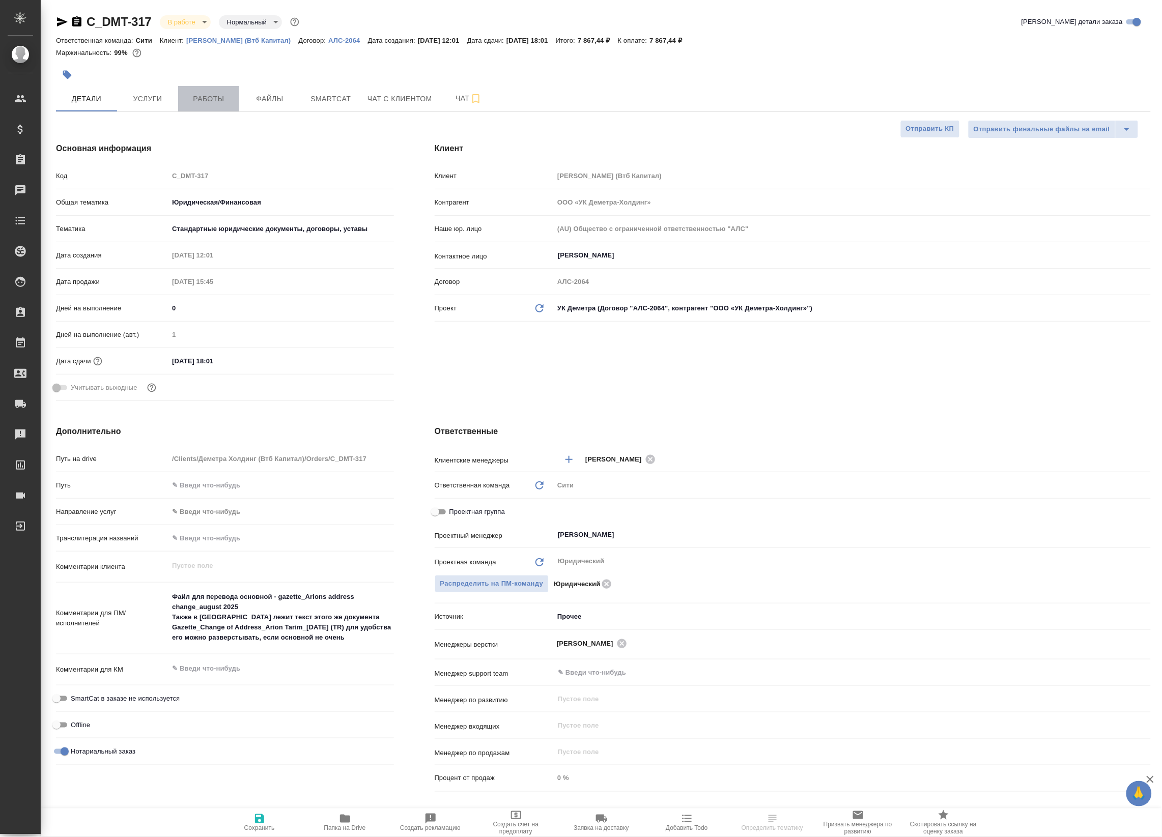
click at [208, 93] on span "Работы" at bounding box center [208, 99] width 49 height 13
type textarea "x"
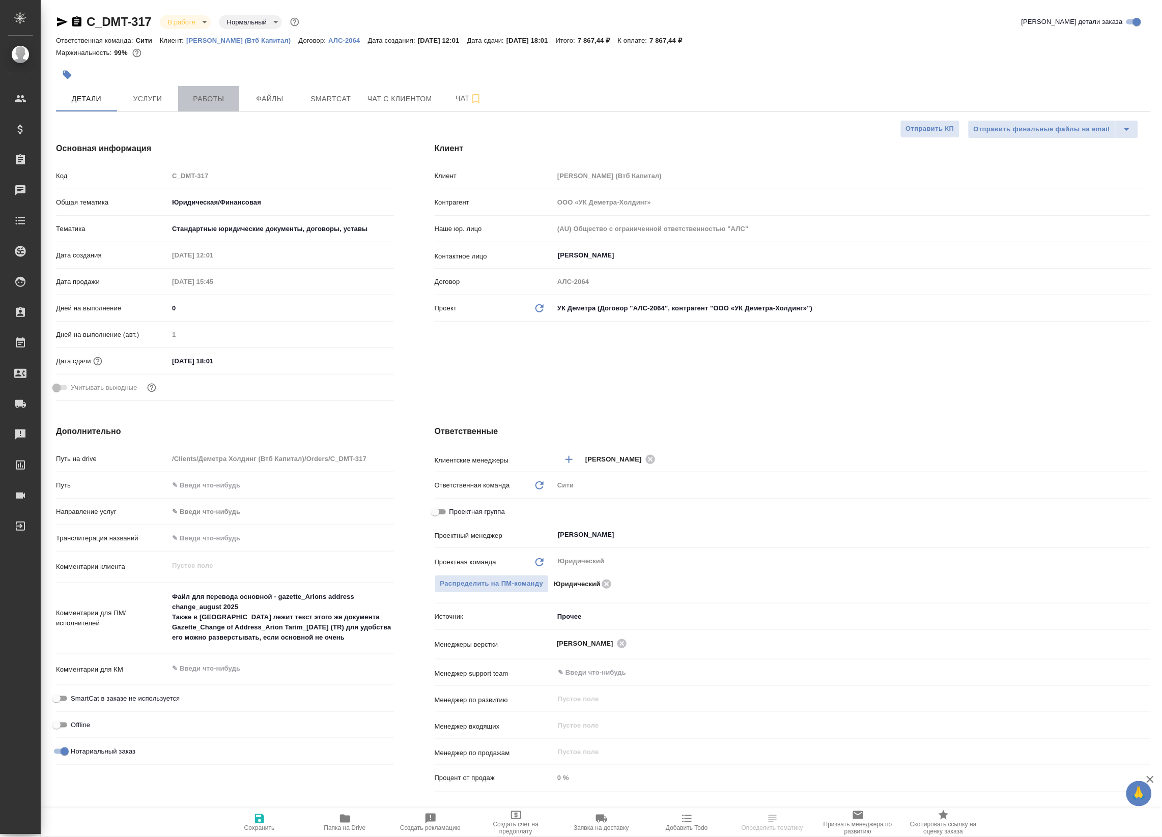
type textarea "x"
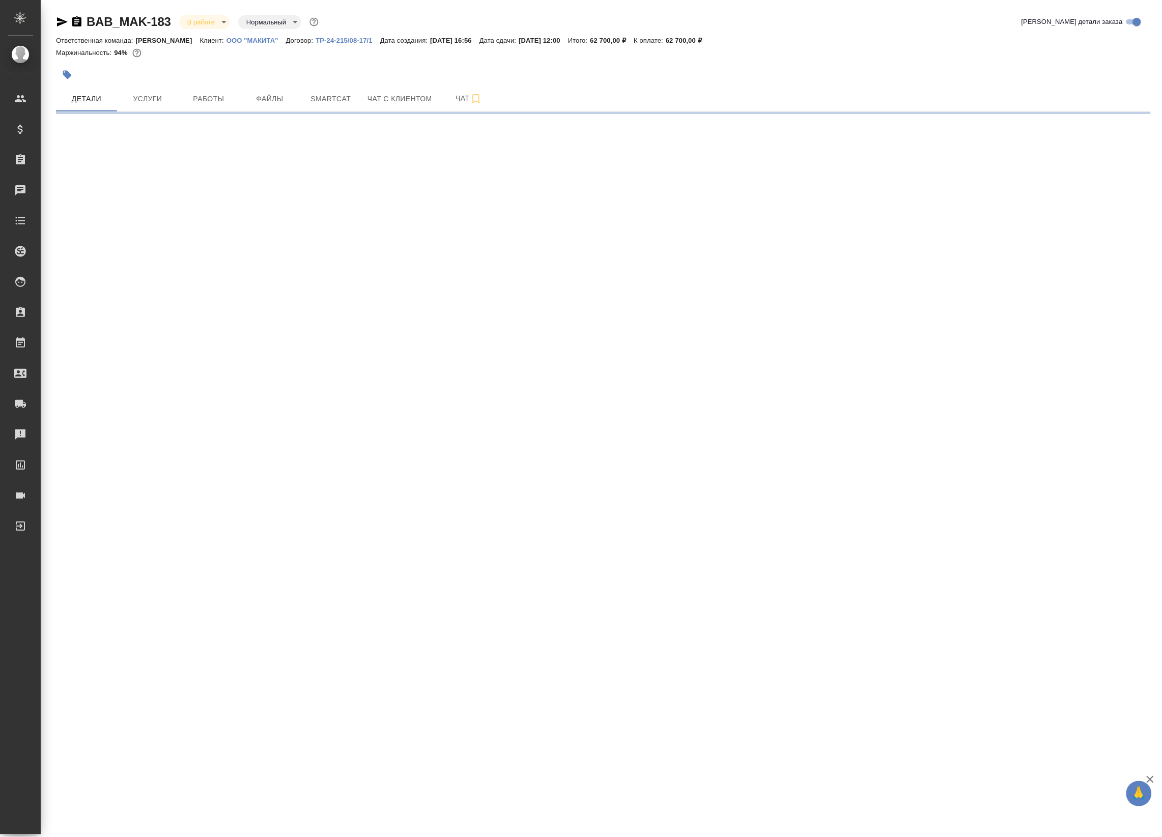
select select "RU"
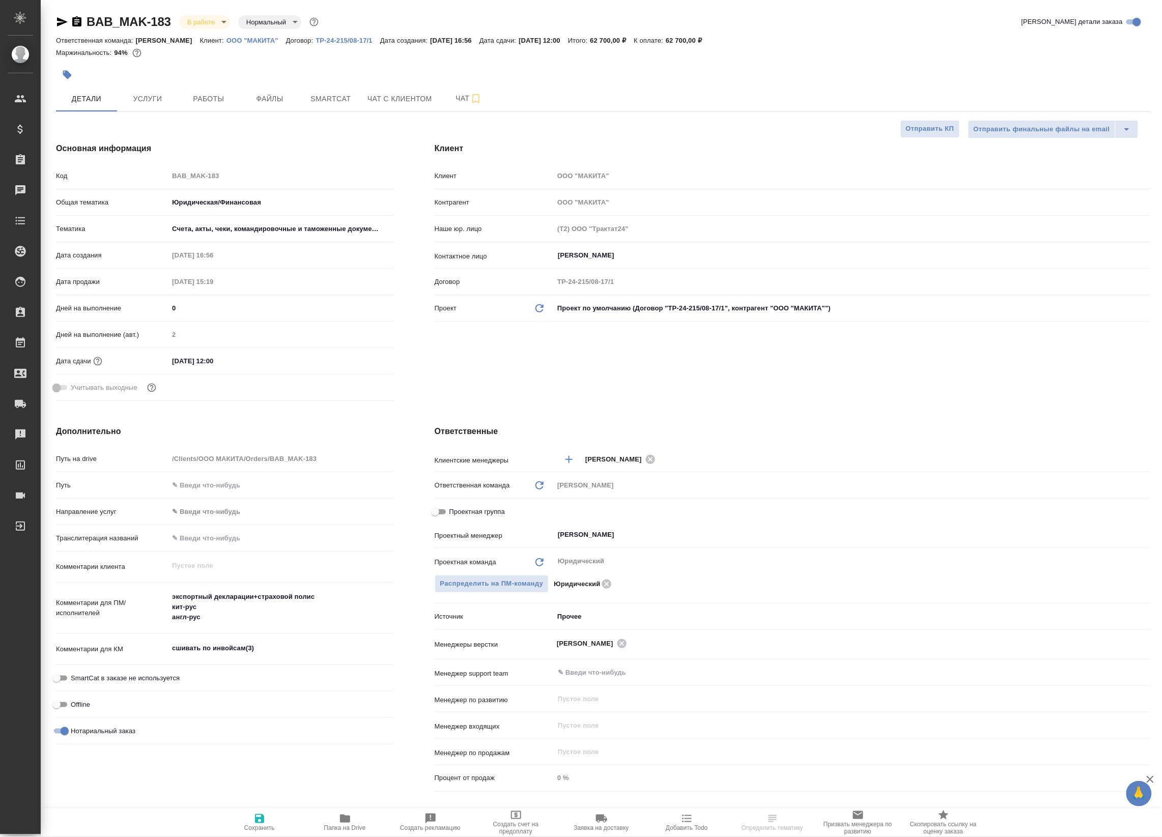
type textarea "x"
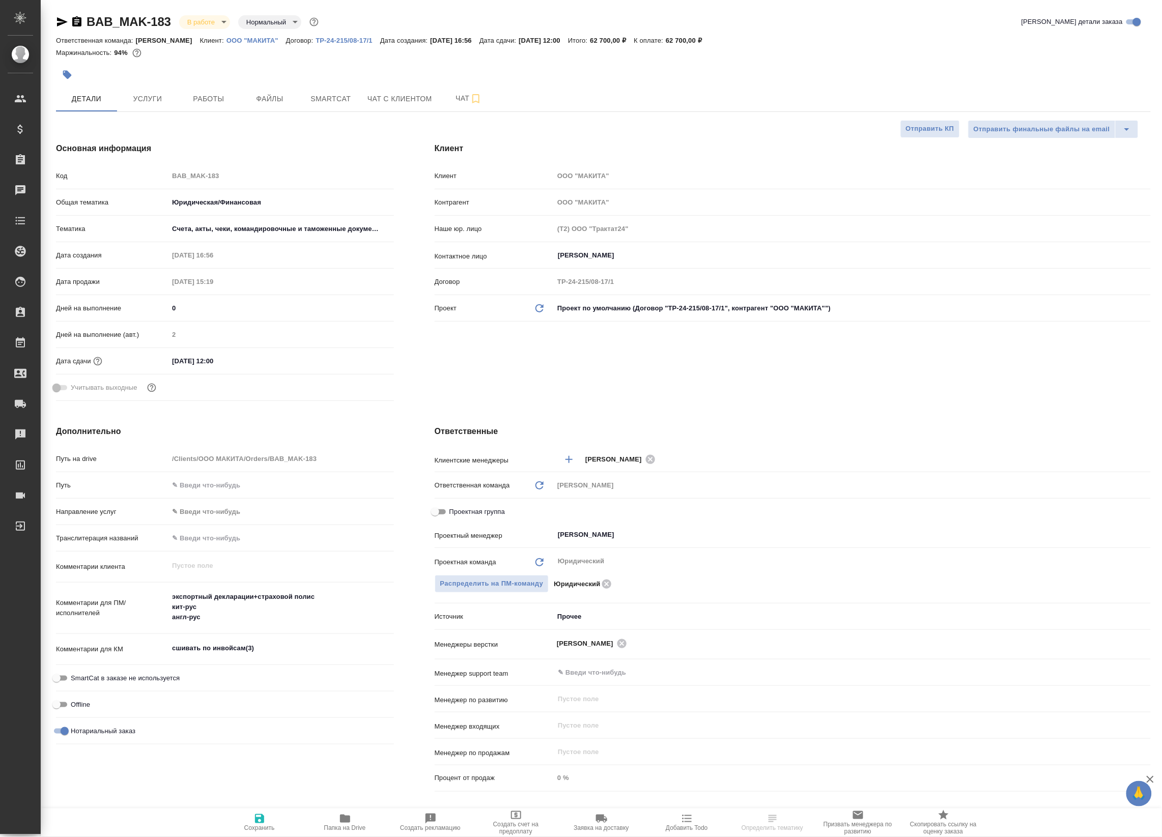
type textarea "x"
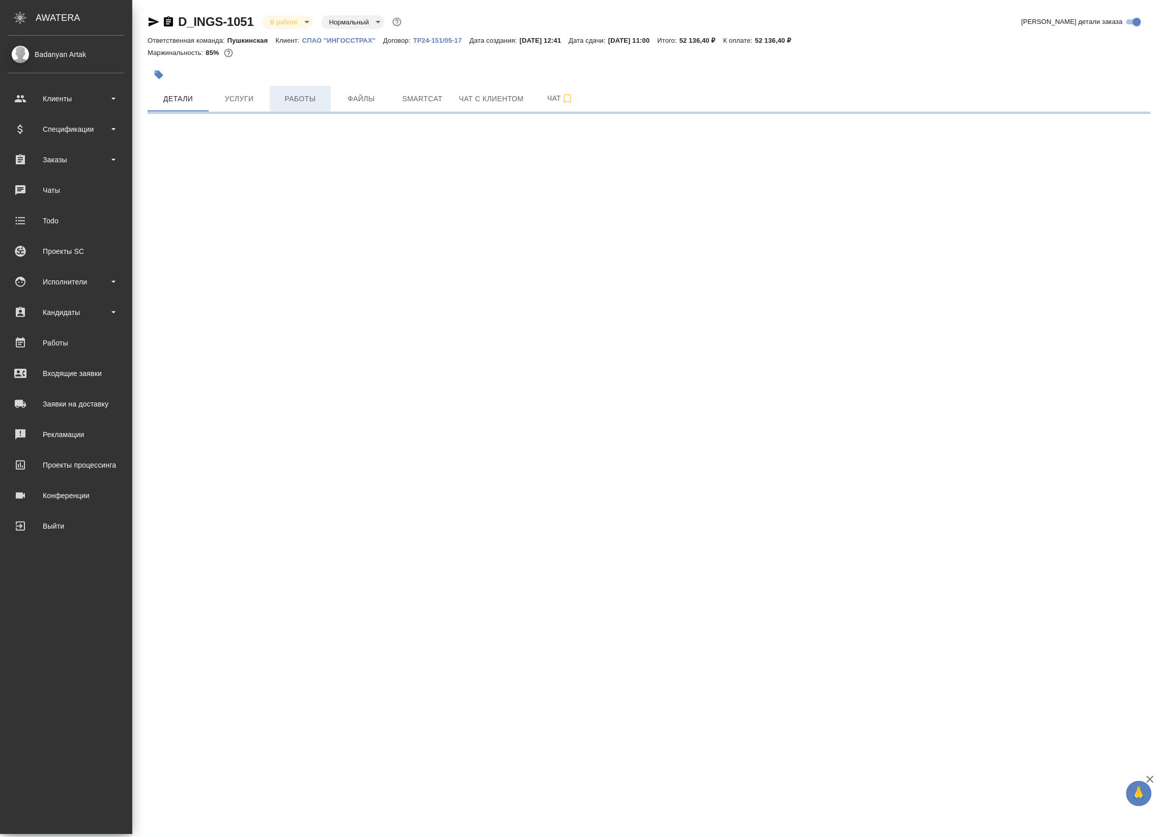
select select "RU"
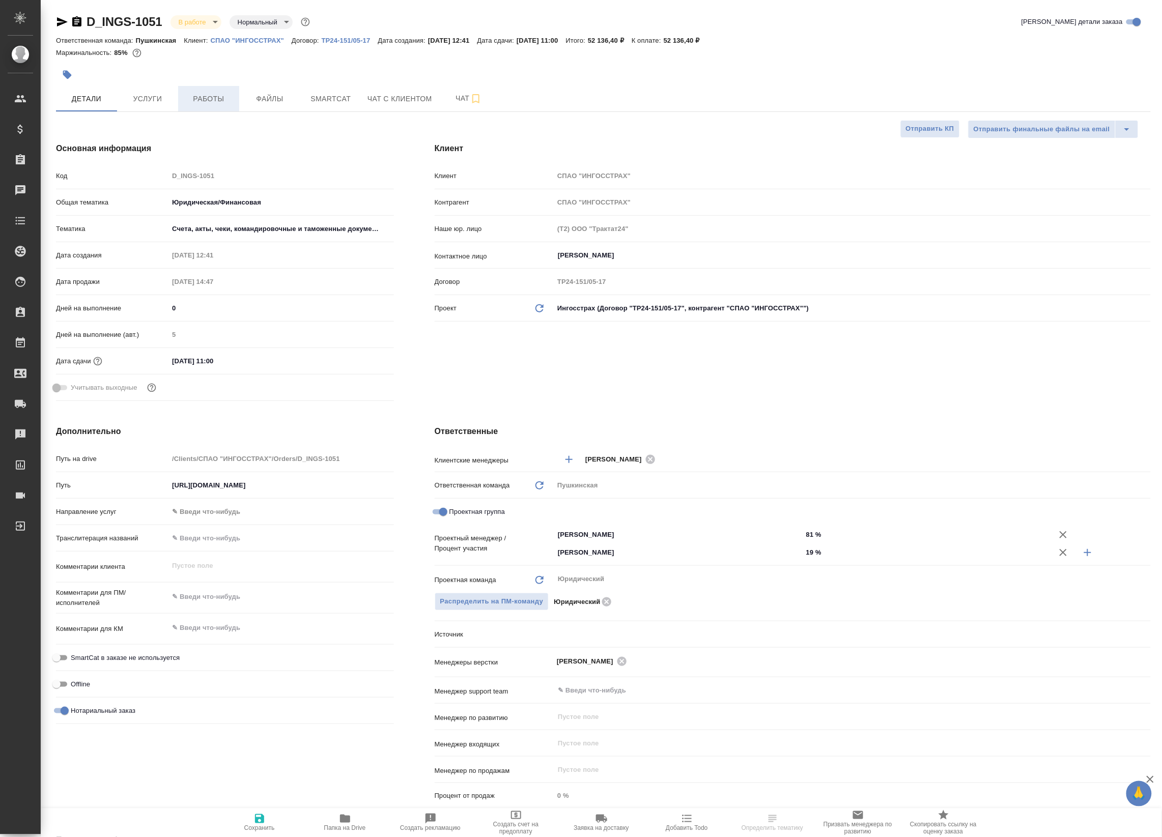
type textarea "x"
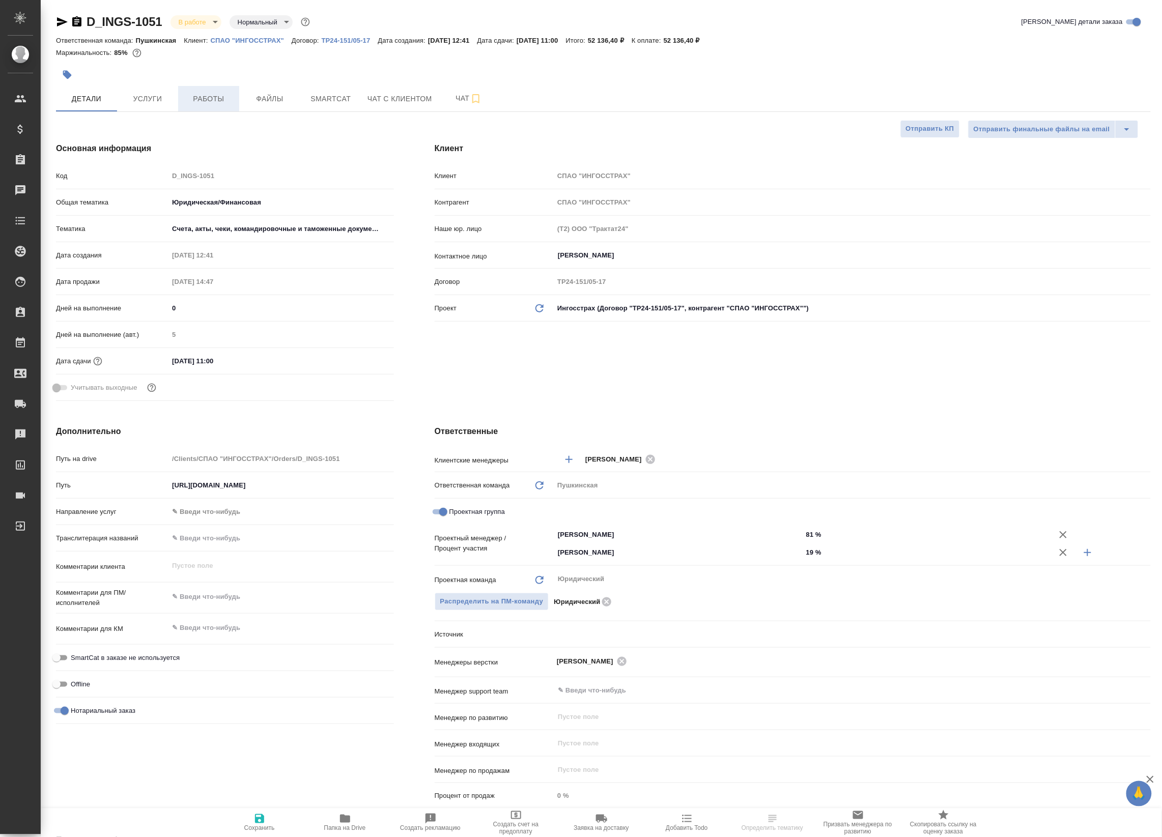
type textarea "x"
click at [225, 98] on span "Работы" at bounding box center [208, 99] width 49 height 13
